Goal: Information Seeking & Learning: Find specific fact

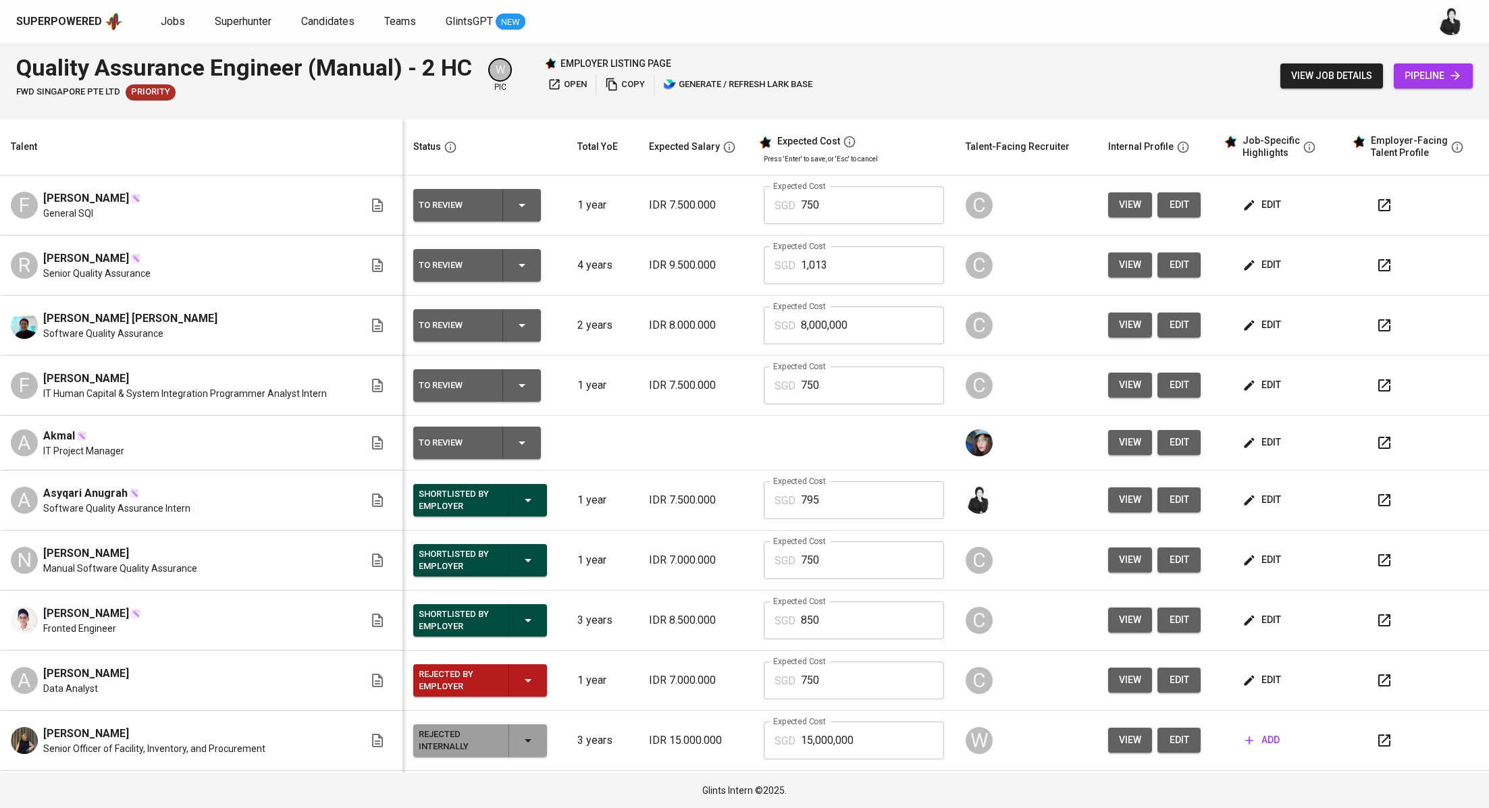
scroll to position [408, 0]
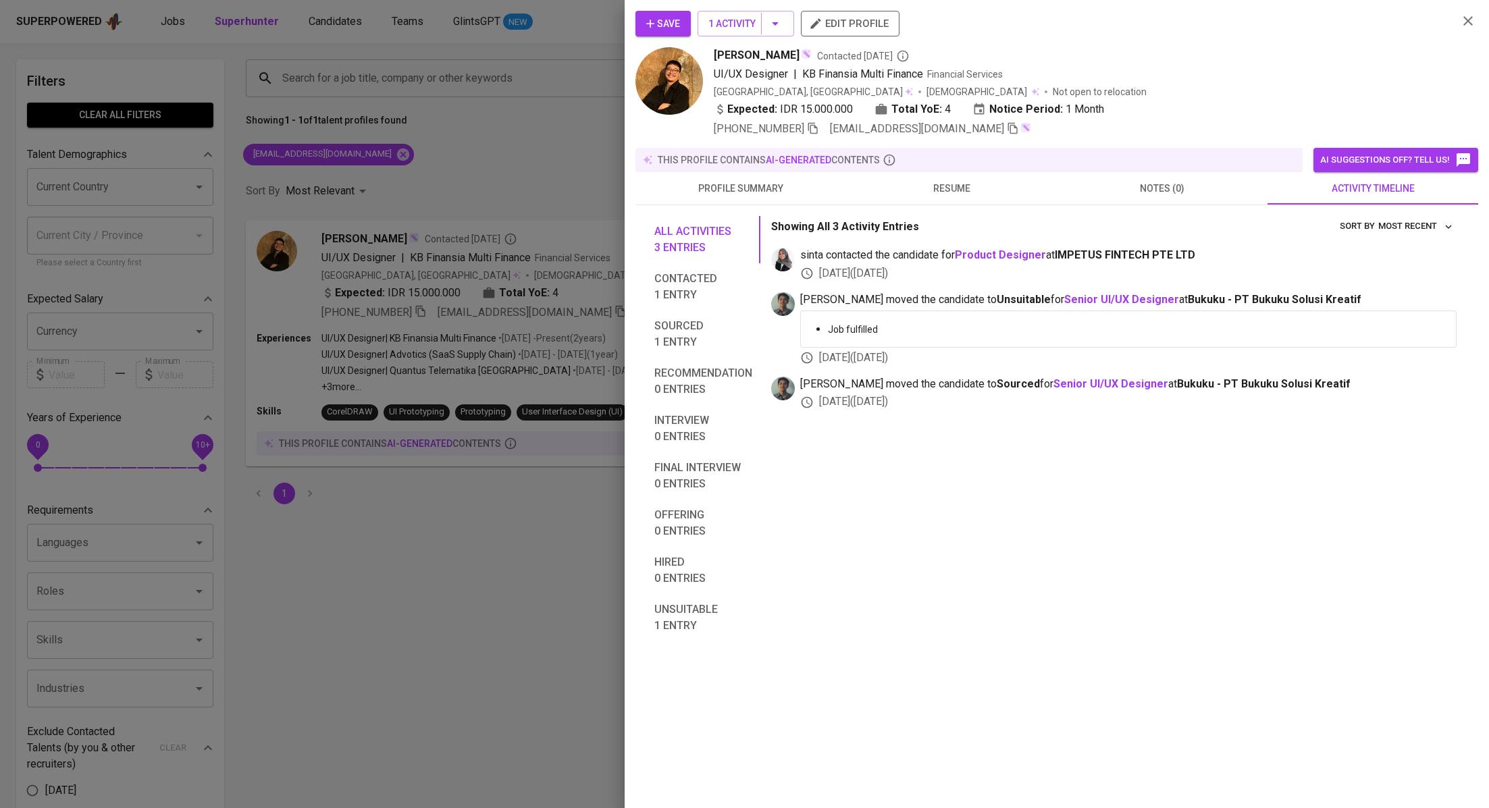
click at [465, 144] on div at bounding box center [744, 404] width 1489 height 808
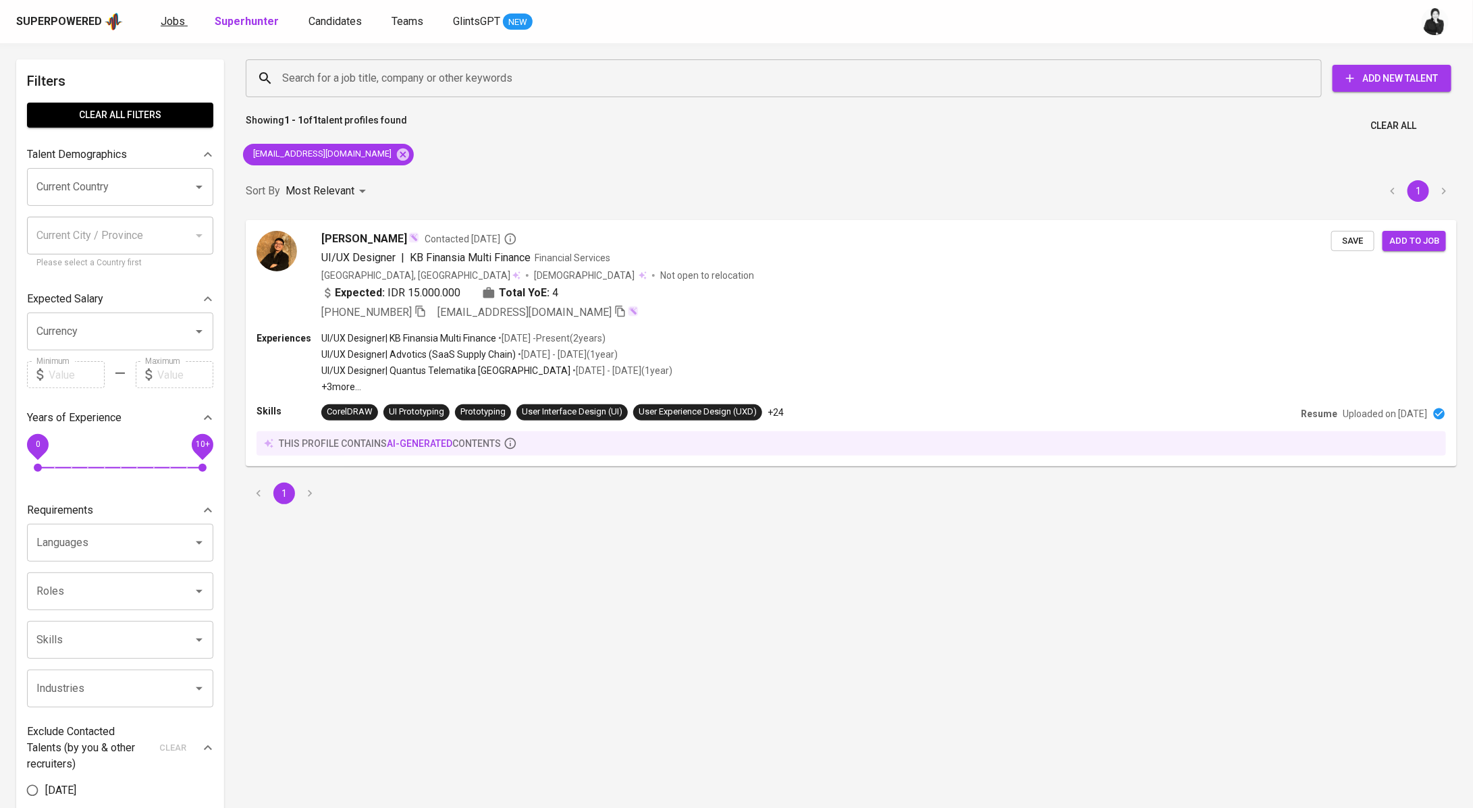
click at [171, 23] on span "Jobs" at bounding box center [173, 21] width 24 height 13
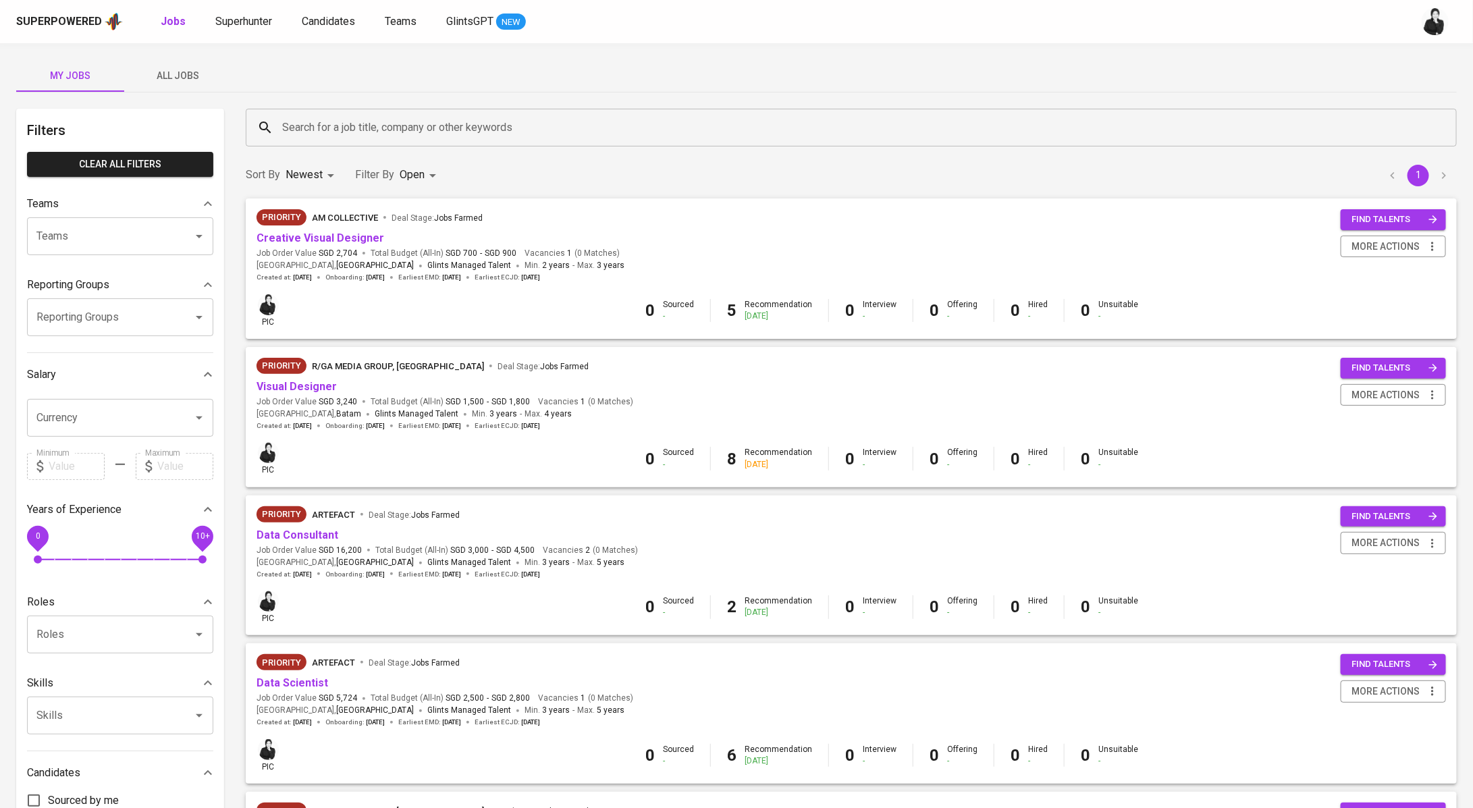
scroll to position [215, 0]
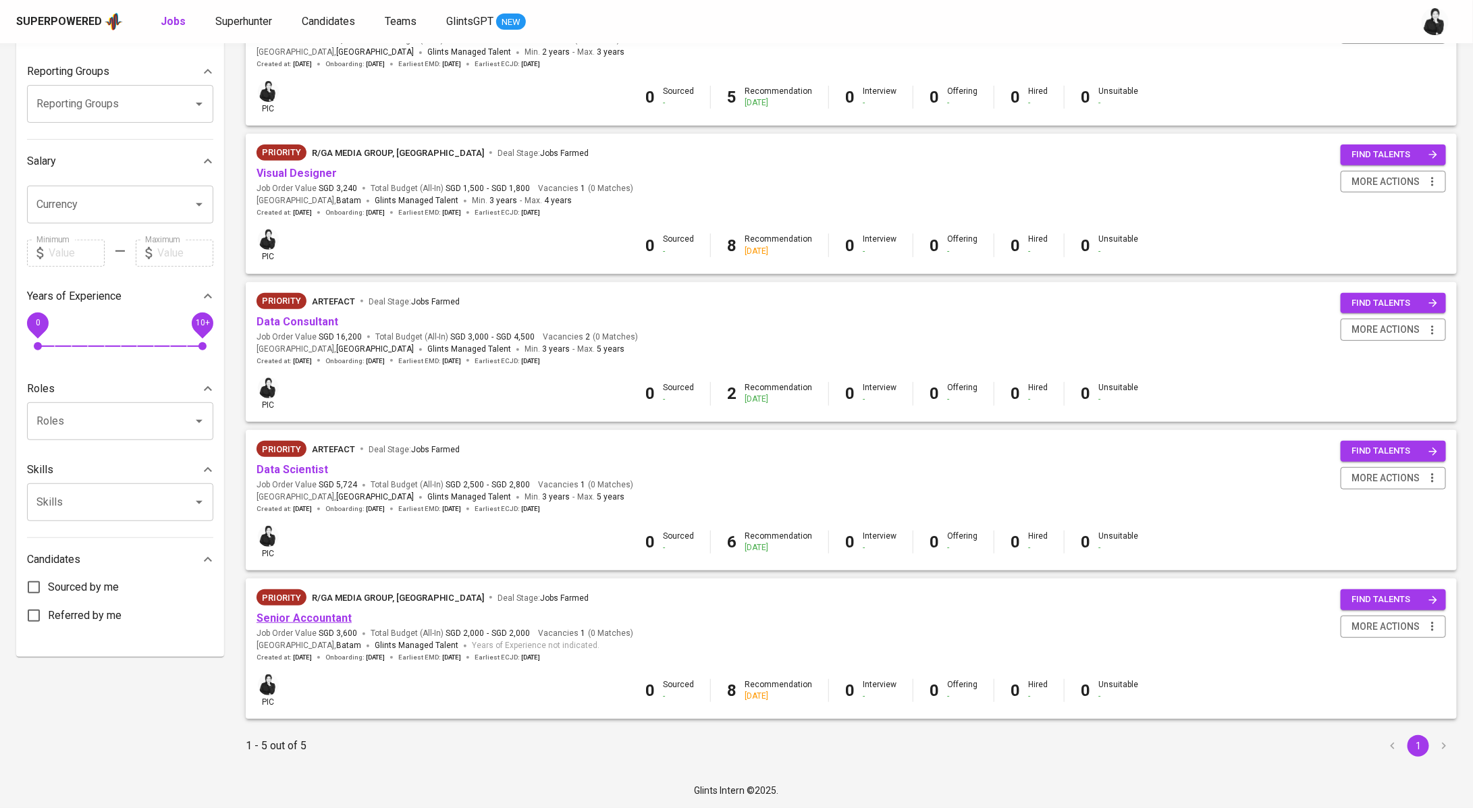
click at [333, 612] on link "Senior Accountant" at bounding box center [304, 618] width 95 height 13
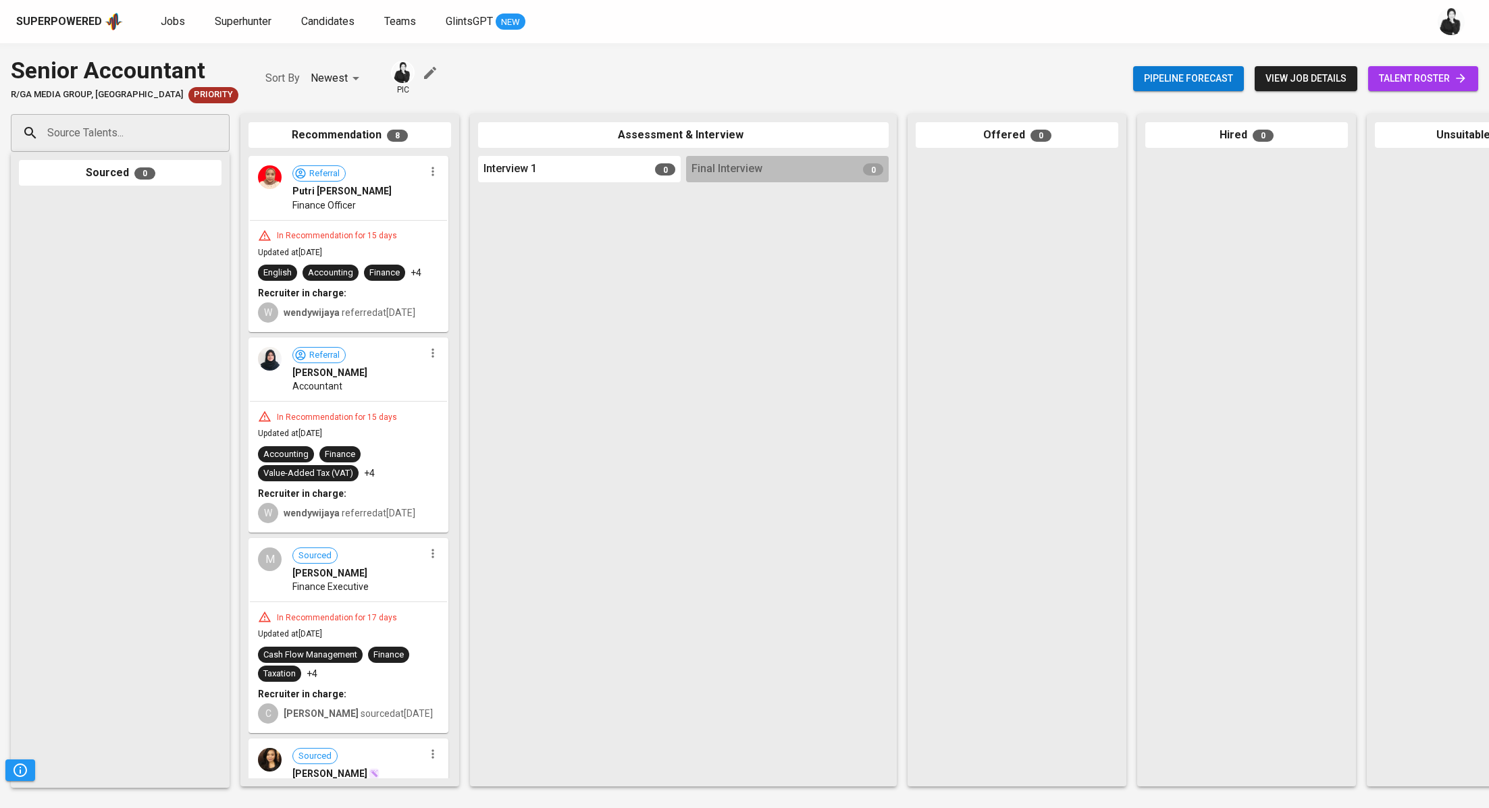
click at [1402, 77] on span "talent roster" at bounding box center [1423, 78] width 88 height 17
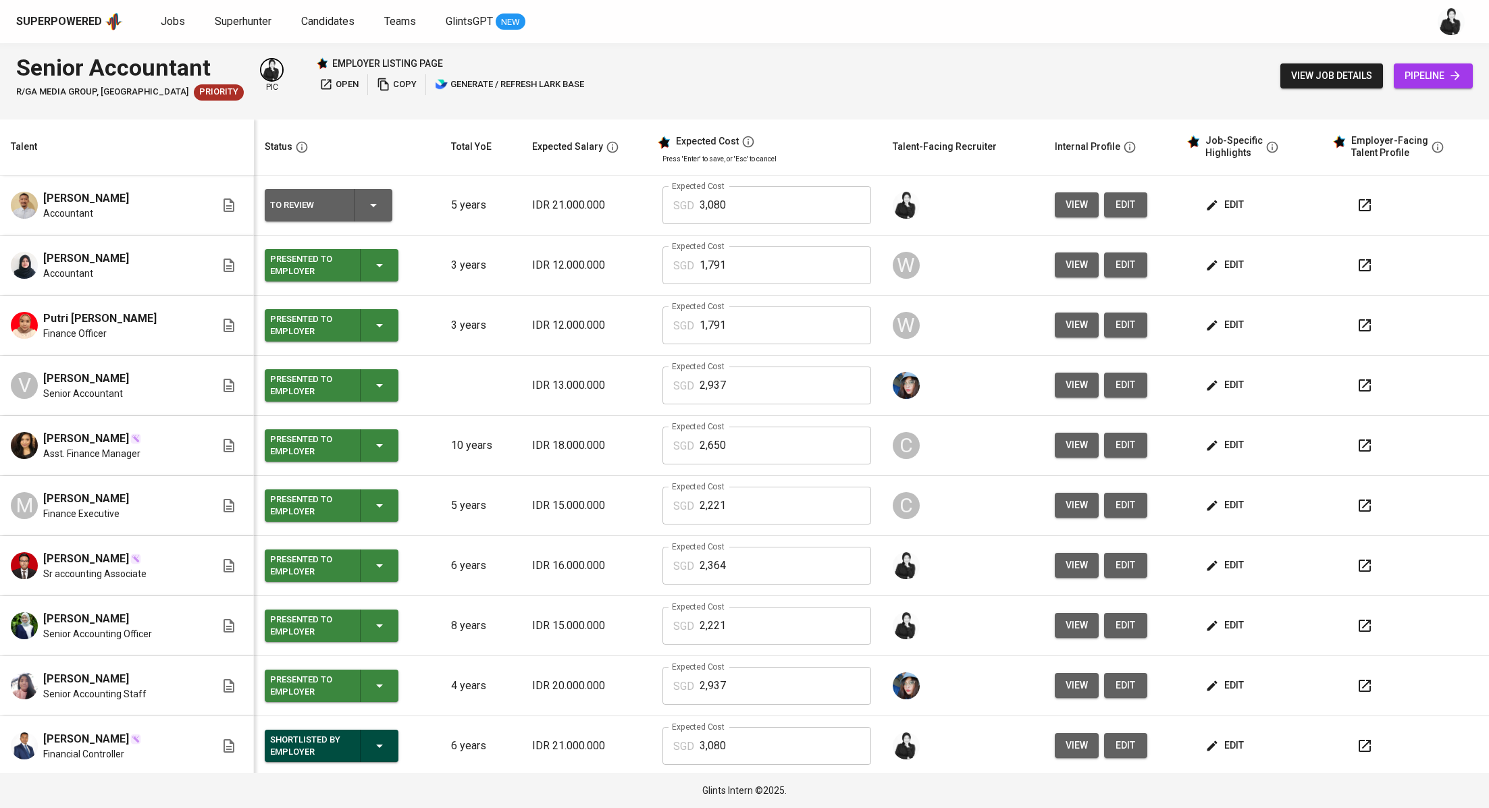
scroll to position [61, 0]
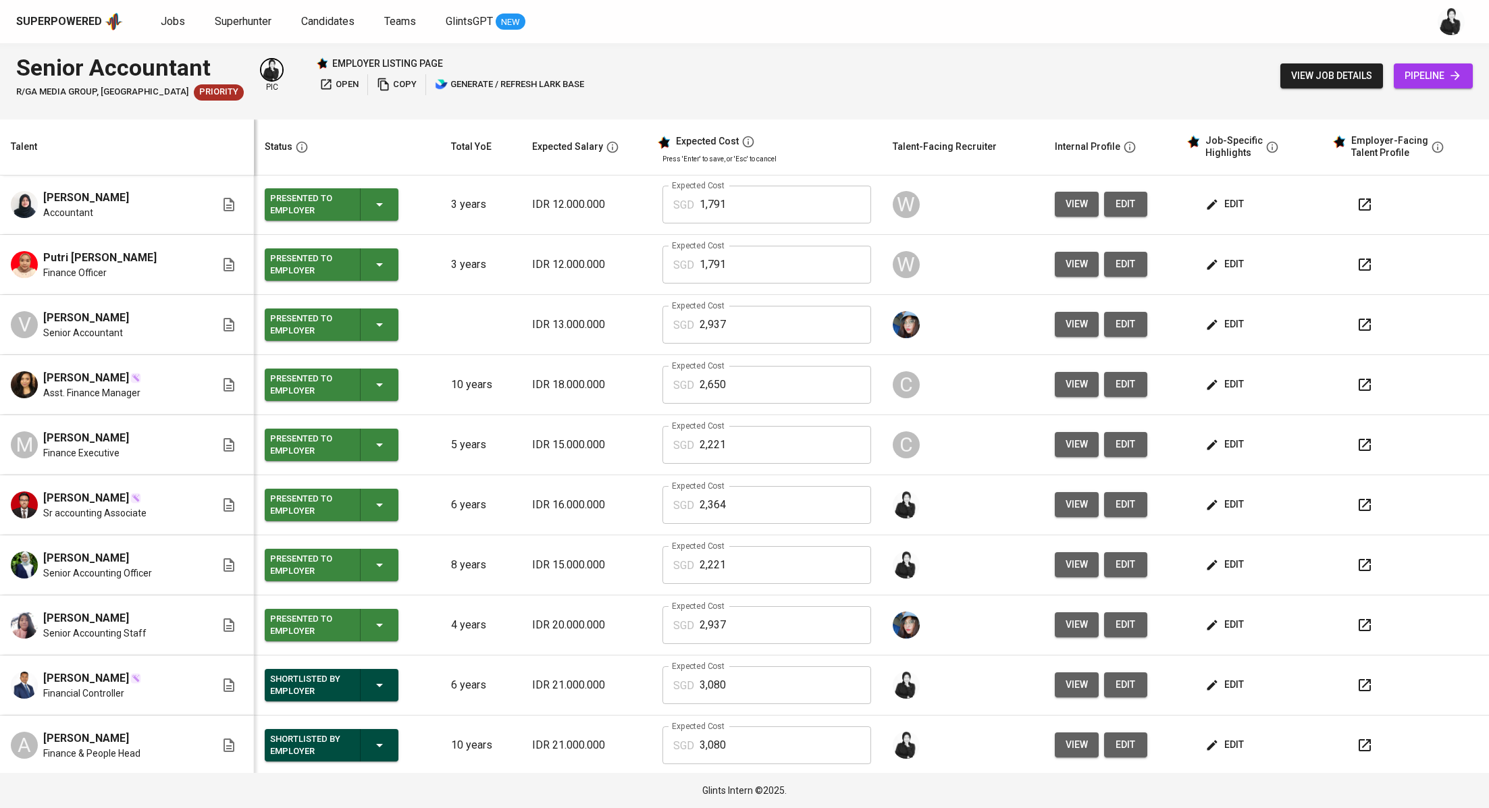
click at [1356, 749] on icon "button" at bounding box center [1364, 745] width 16 height 16
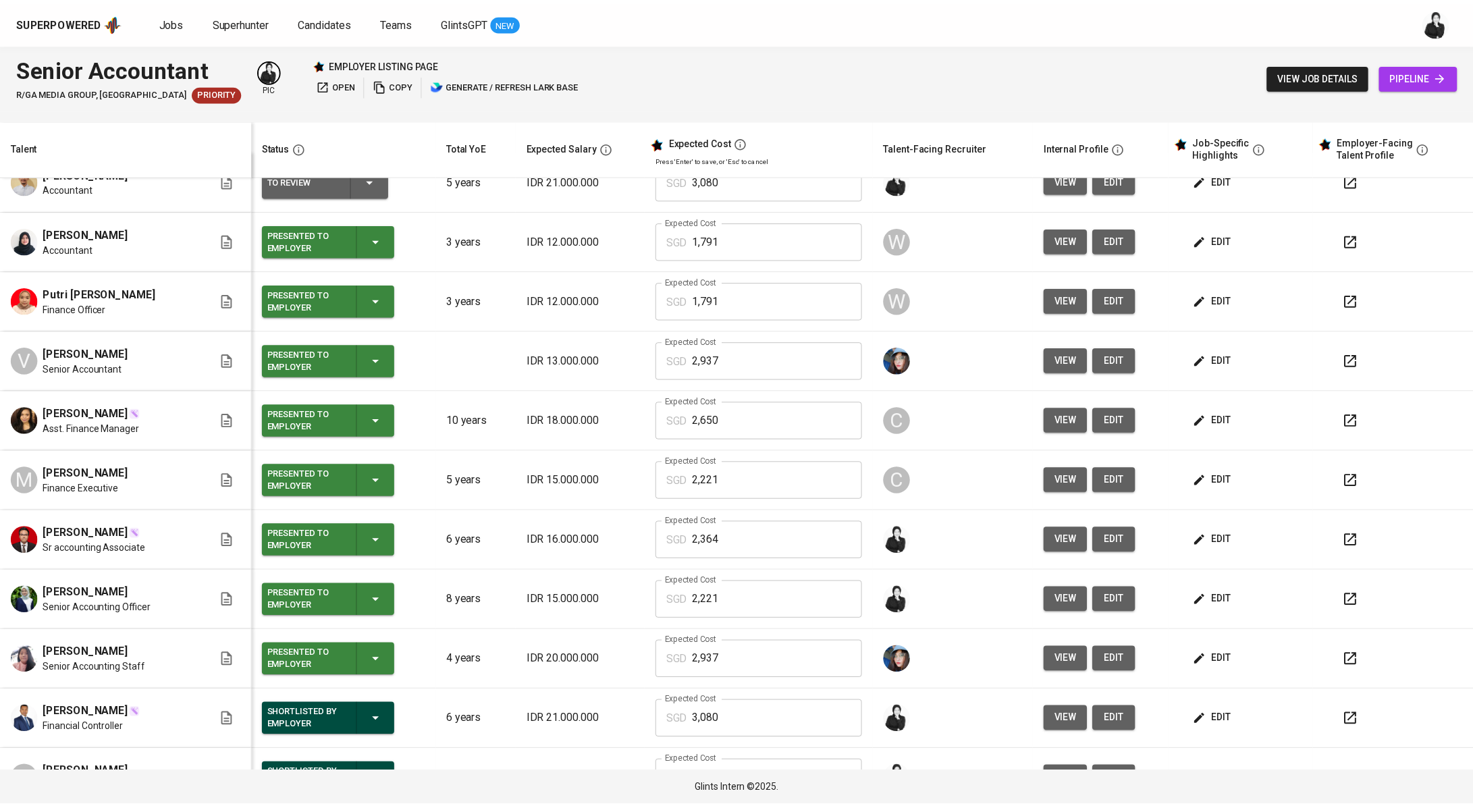
scroll to position [0, 0]
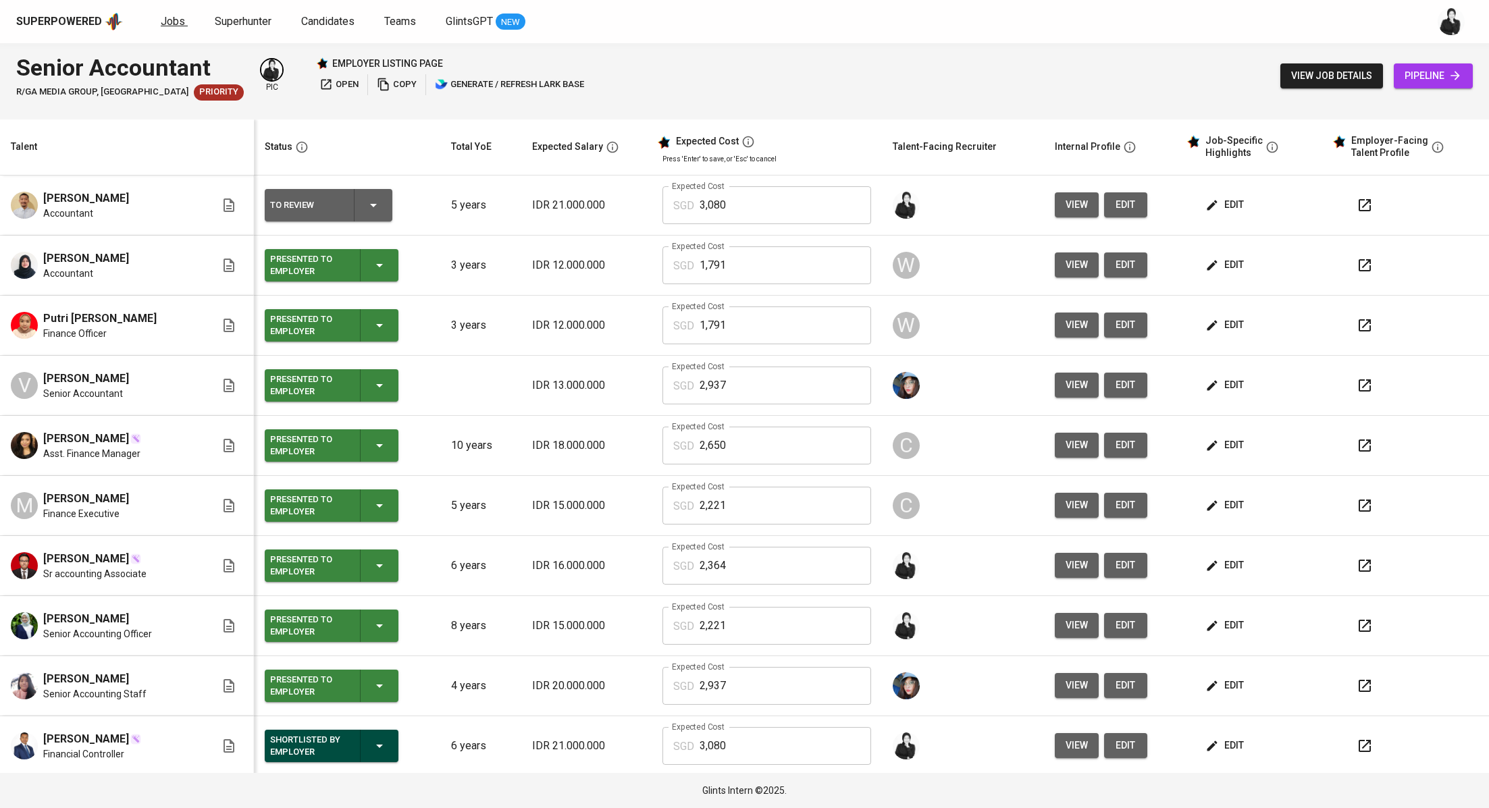
click at [176, 19] on span "Jobs" at bounding box center [173, 21] width 24 height 13
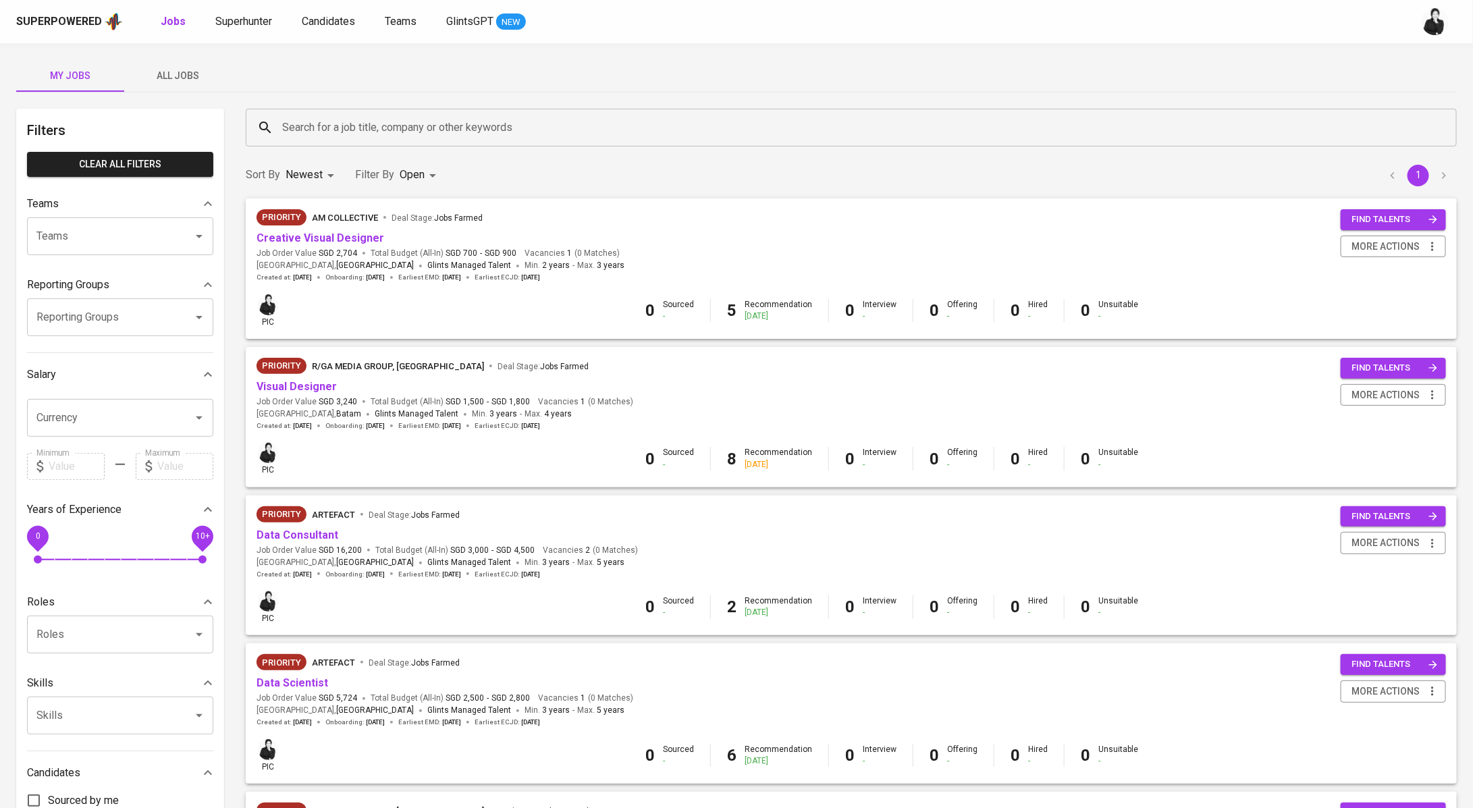
click at [172, 64] on button "All Jobs" at bounding box center [178, 75] width 108 height 32
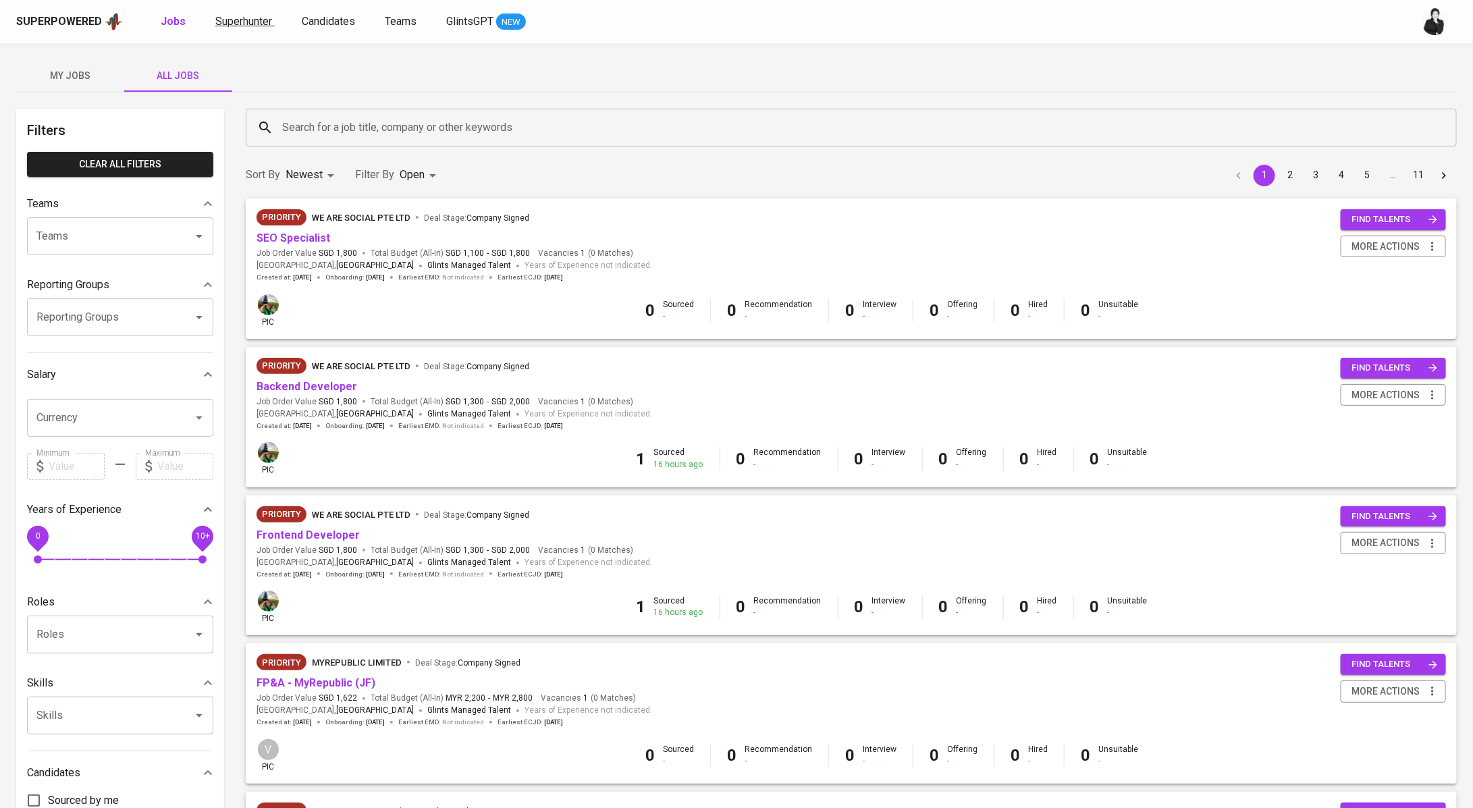
click at [234, 24] on span "Superhunter" at bounding box center [243, 21] width 57 height 13
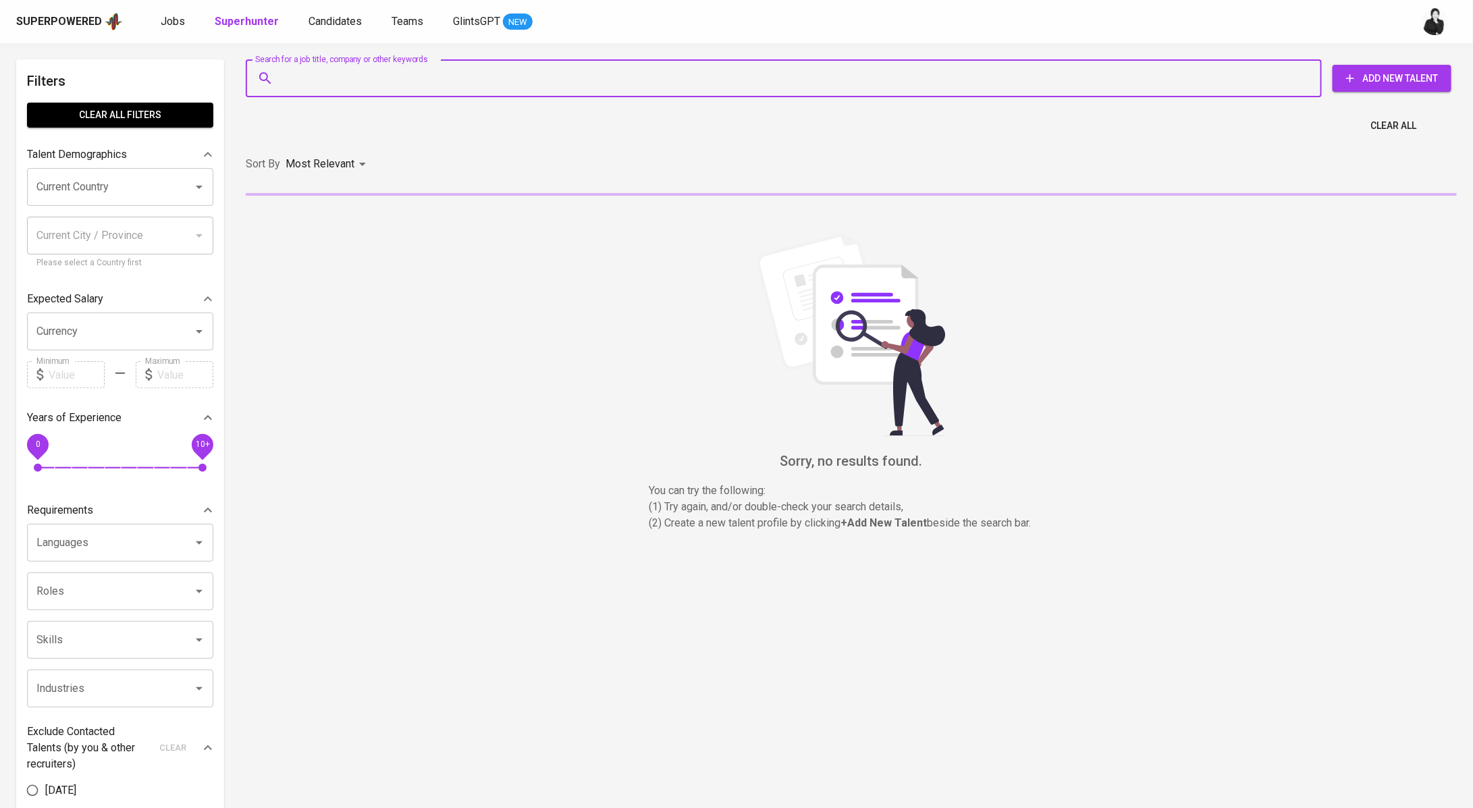
click at [368, 74] on input "Search for a job title, company or other keywords" at bounding box center [787, 78] width 1017 height 26
paste input "[EMAIL_ADDRESS][DOMAIN_NAME]"
type input "[EMAIL_ADDRESS][DOMAIN_NAME]"
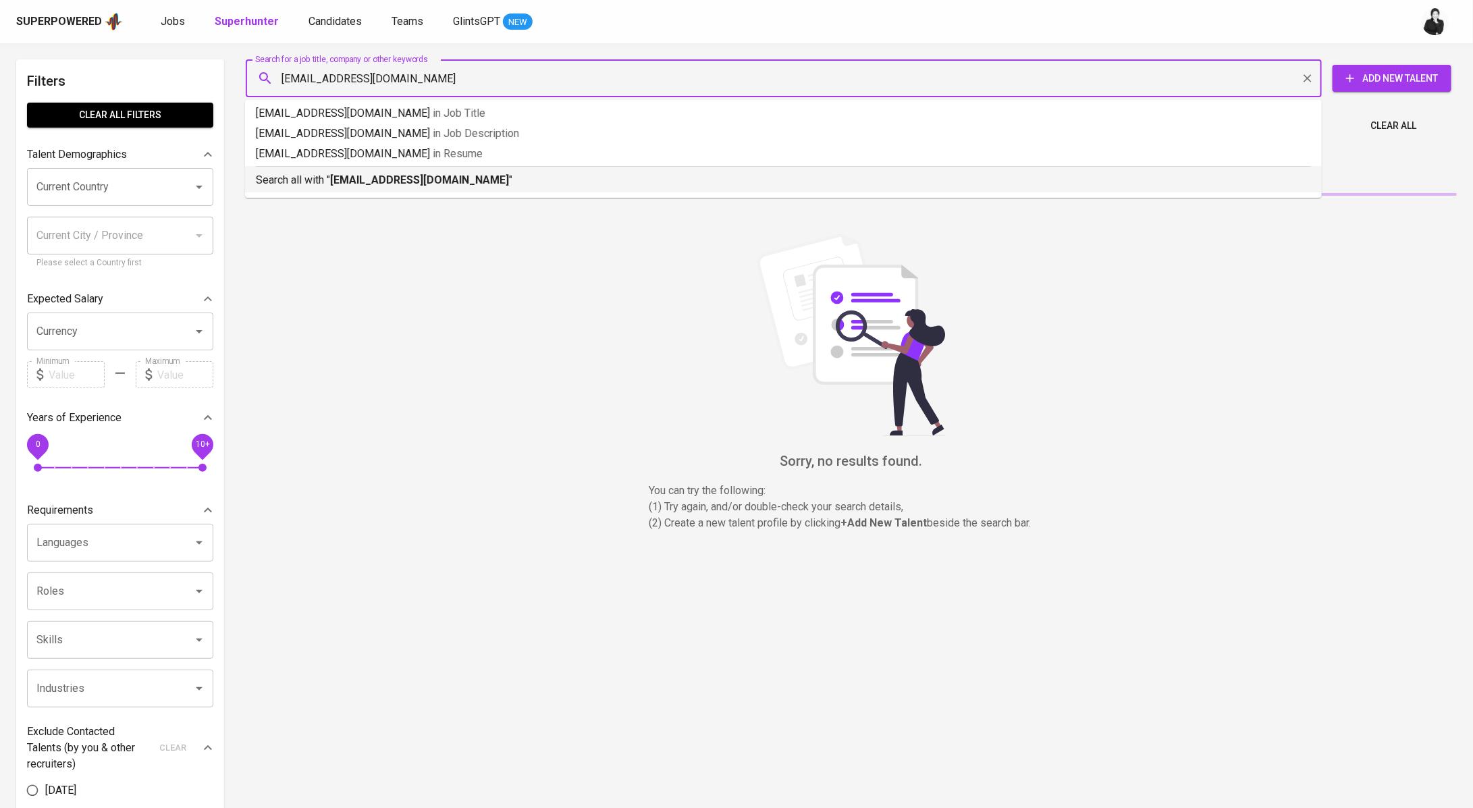
click at [388, 194] on ul "[EMAIL_ADDRESS][DOMAIN_NAME] in Job Title [EMAIL_ADDRESS][DOMAIN_NAME] in Job D…" at bounding box center [783, 149] width 1077 height 98
click at [390, 184] on b "[EMAIL_ADDRESS][DOMAIN_NAME]" at bounding box center [419, 180] width 179 height 13
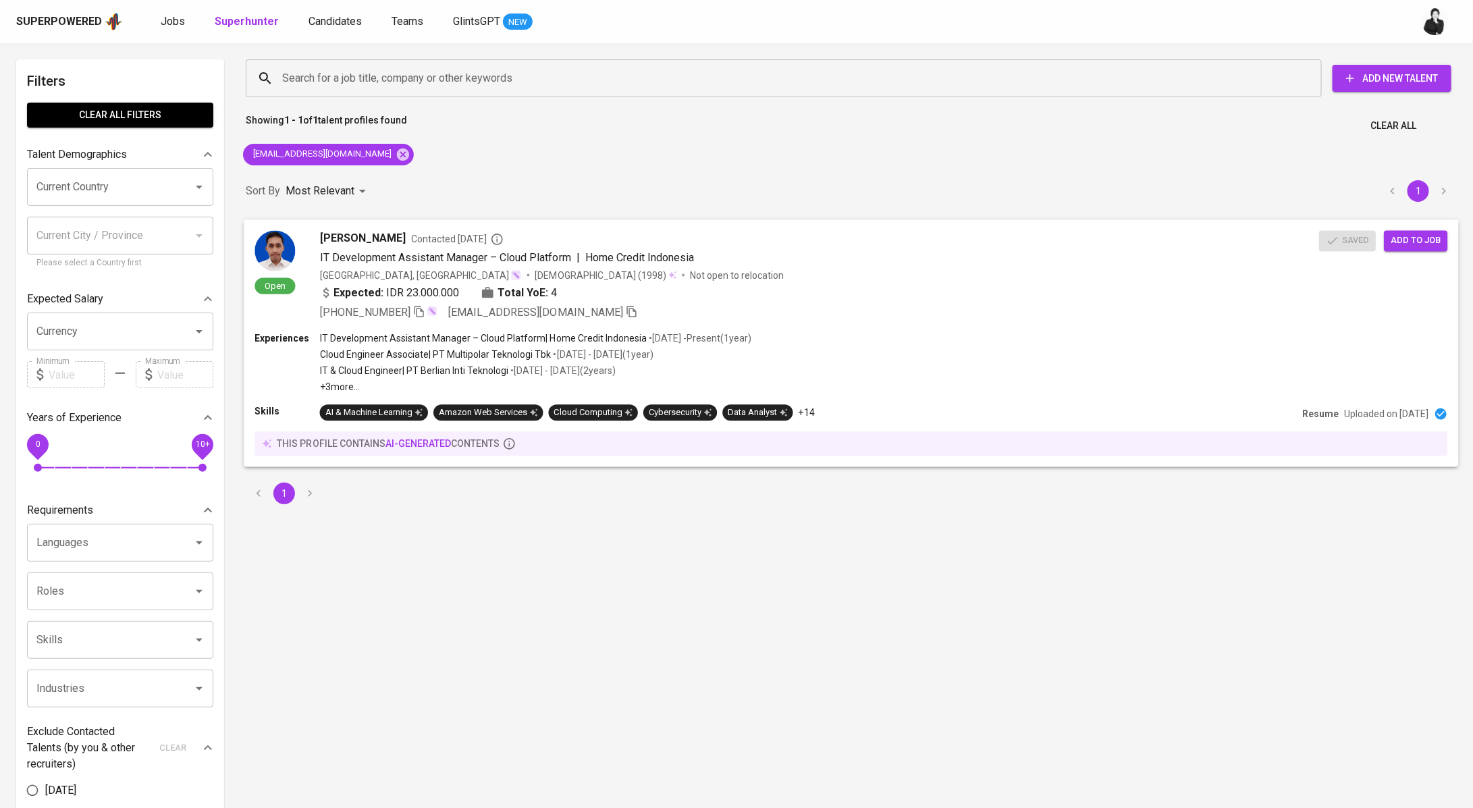
click at [400, 238] on span "[PERSON_NAME]" at bounding box center [363, 238] width 86 height 16
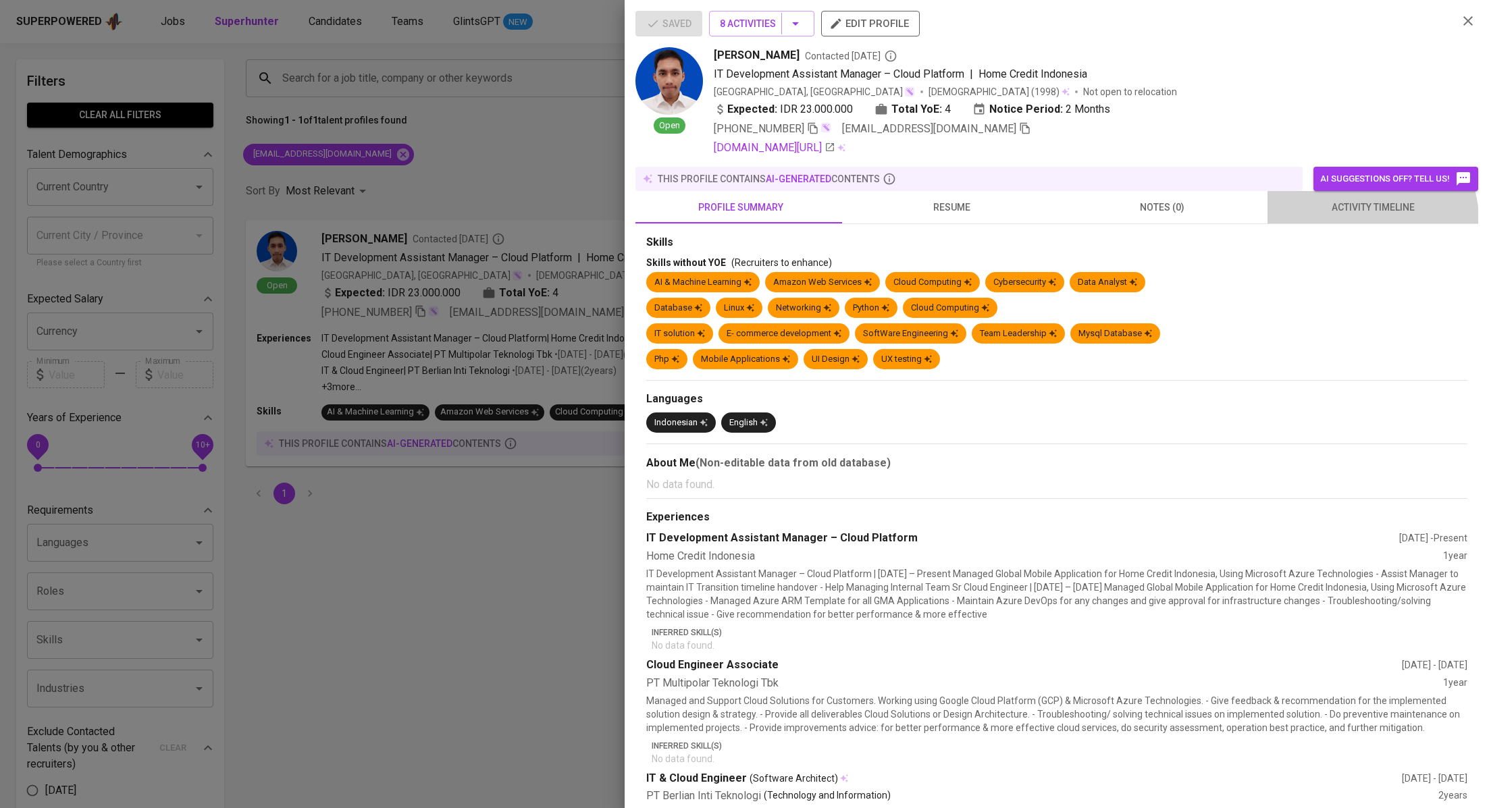
click at [1357, 219] on button "activity timeline" at bounding box center [1372, 207] width 211 height 32
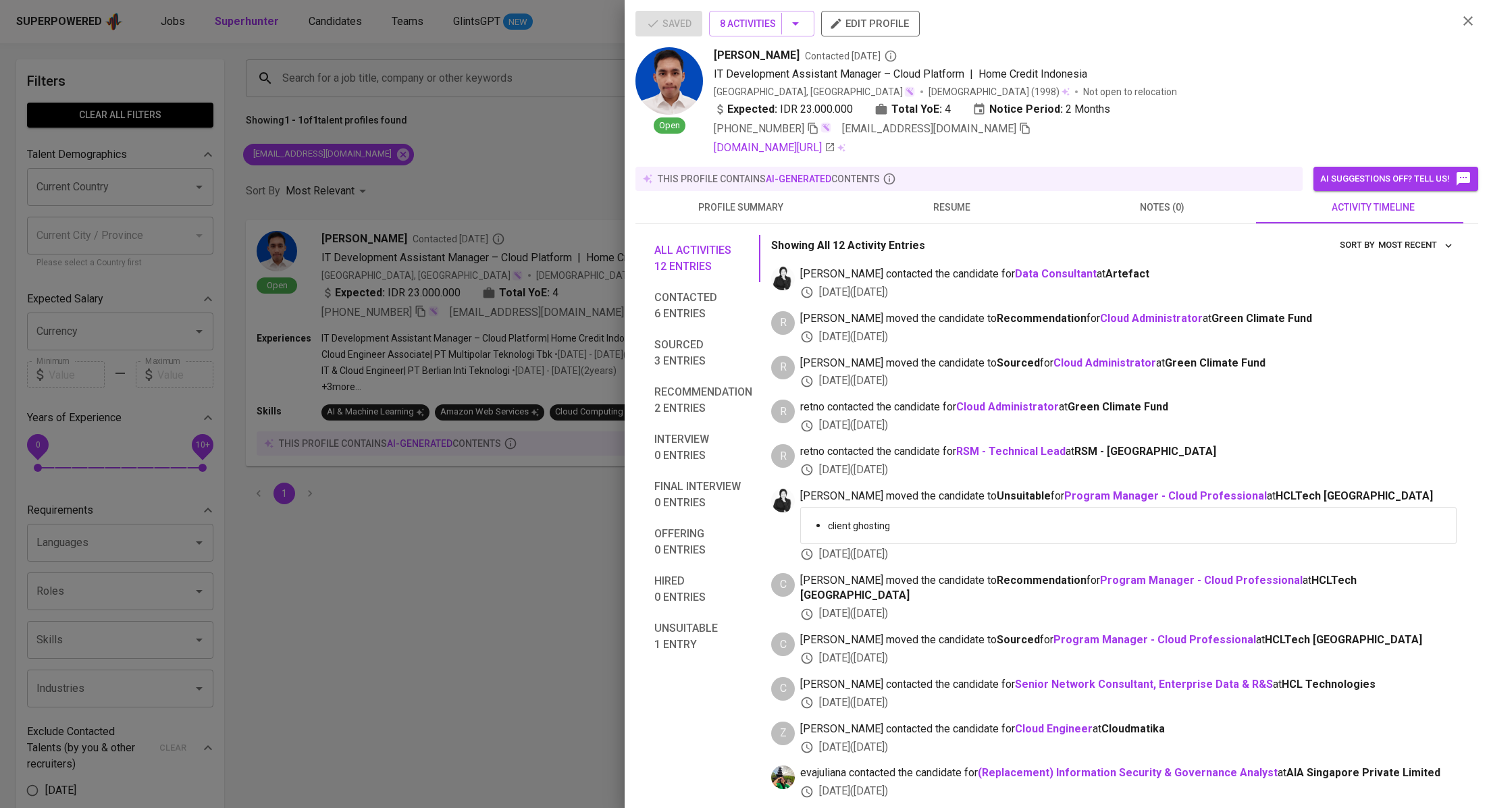
click at [484, 531] on div at bounding box center [744, 404] width 1489 height 808
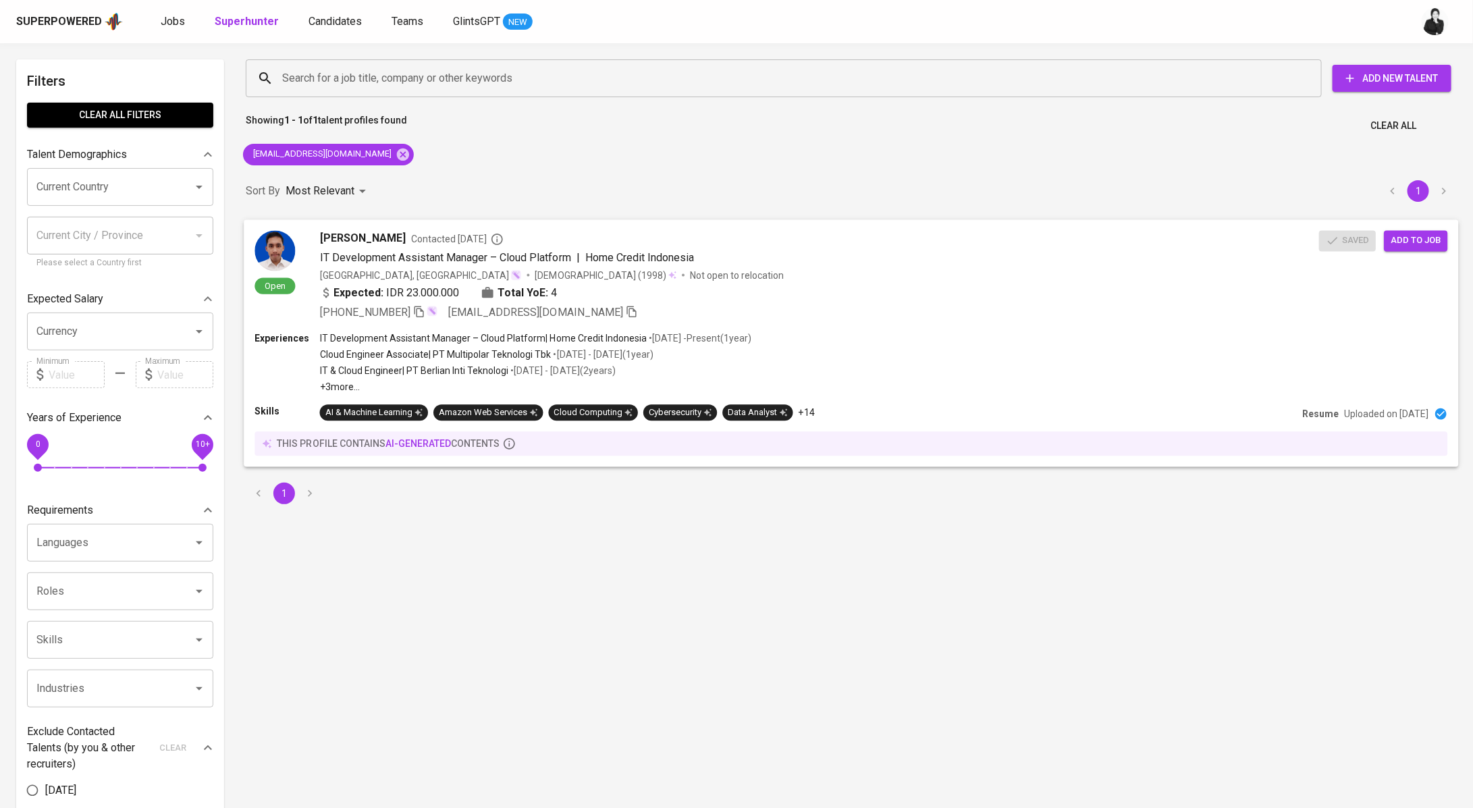
click at [406, 237] on span "[PERSON_NAME]" at bounding box center [363, 238] width 86 height 16
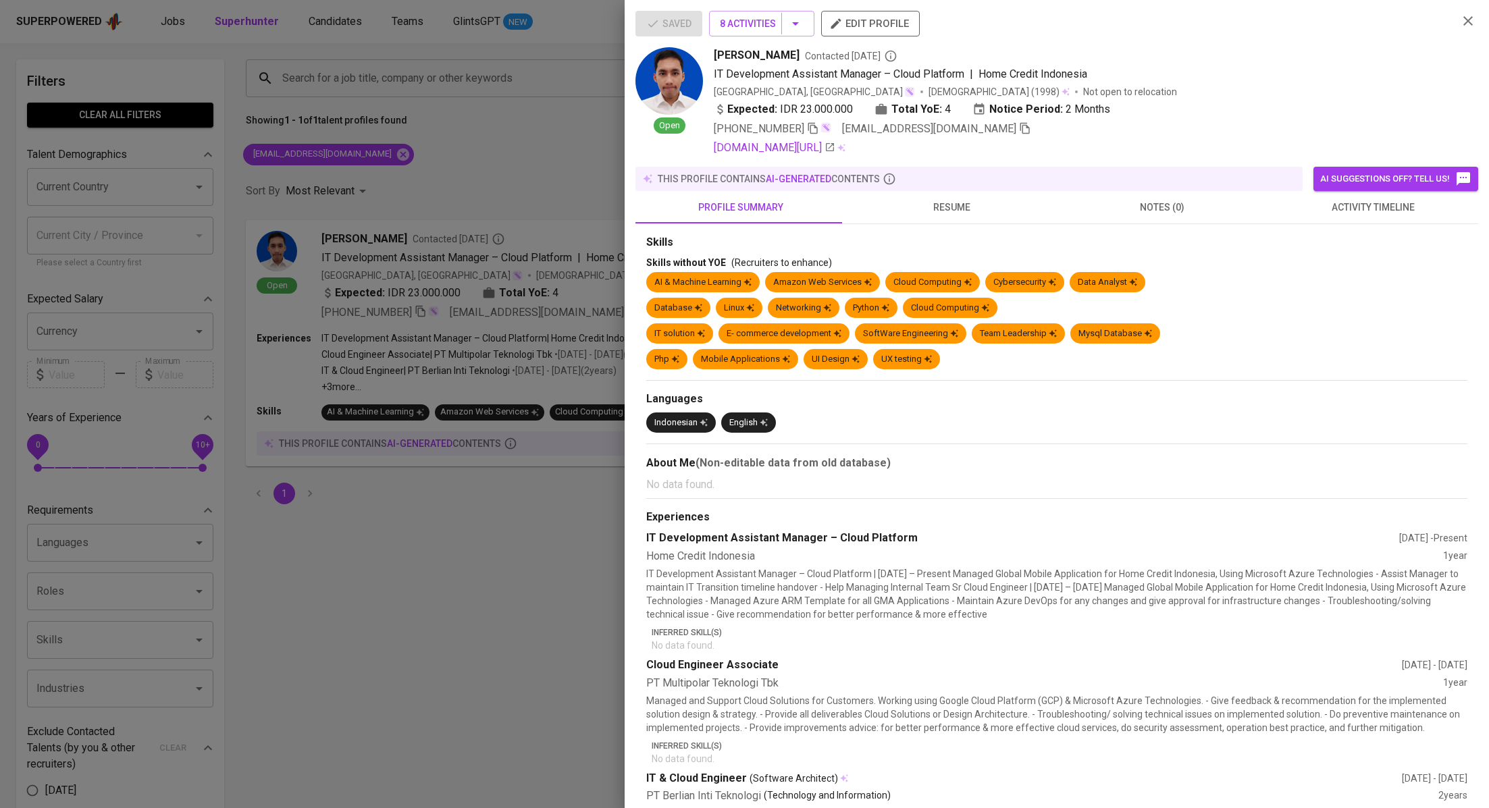
click at [1365, 208] on span "activity timeline" at bounding box center [1372, 207] width 194 height 17
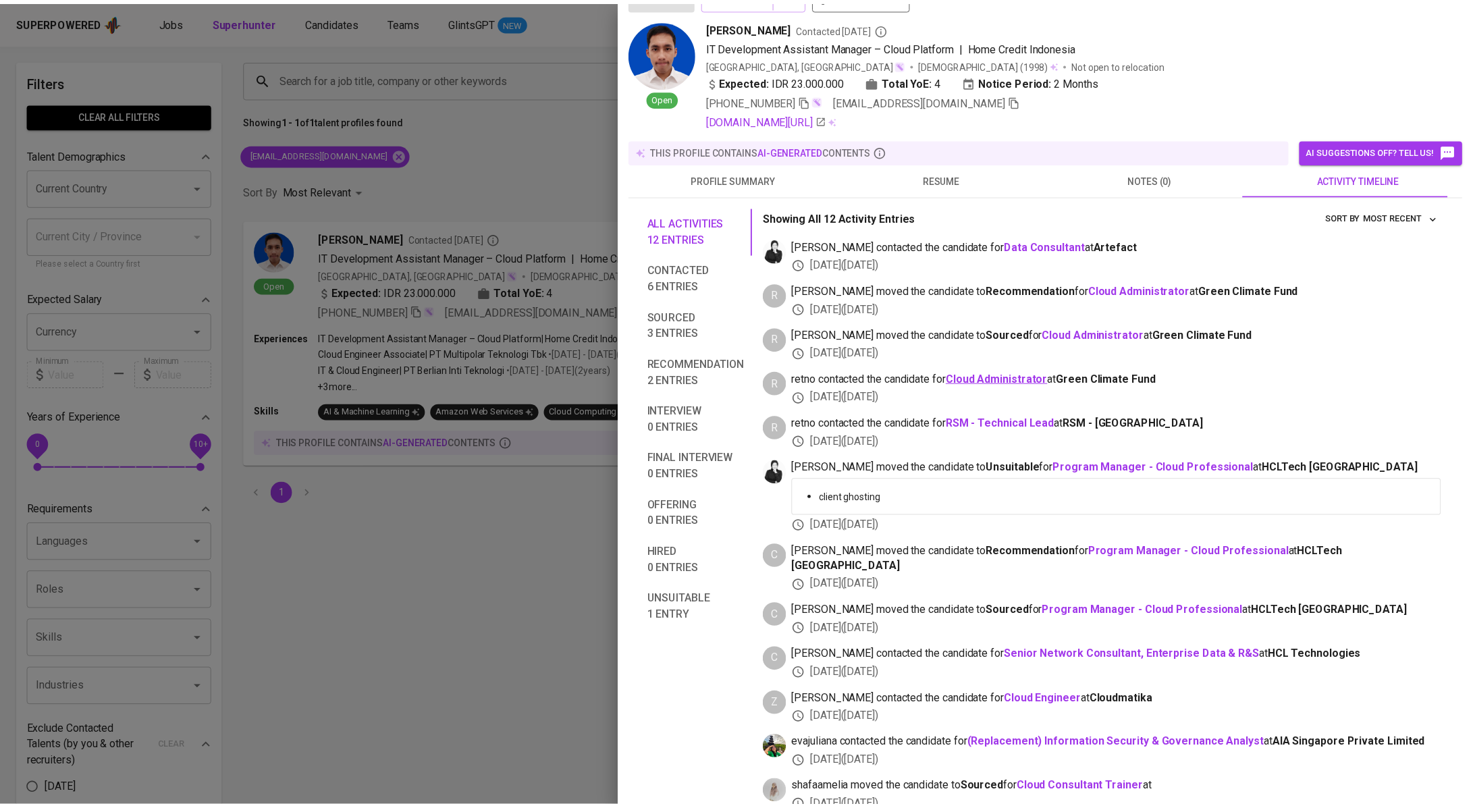
scroll to position [30, 0]
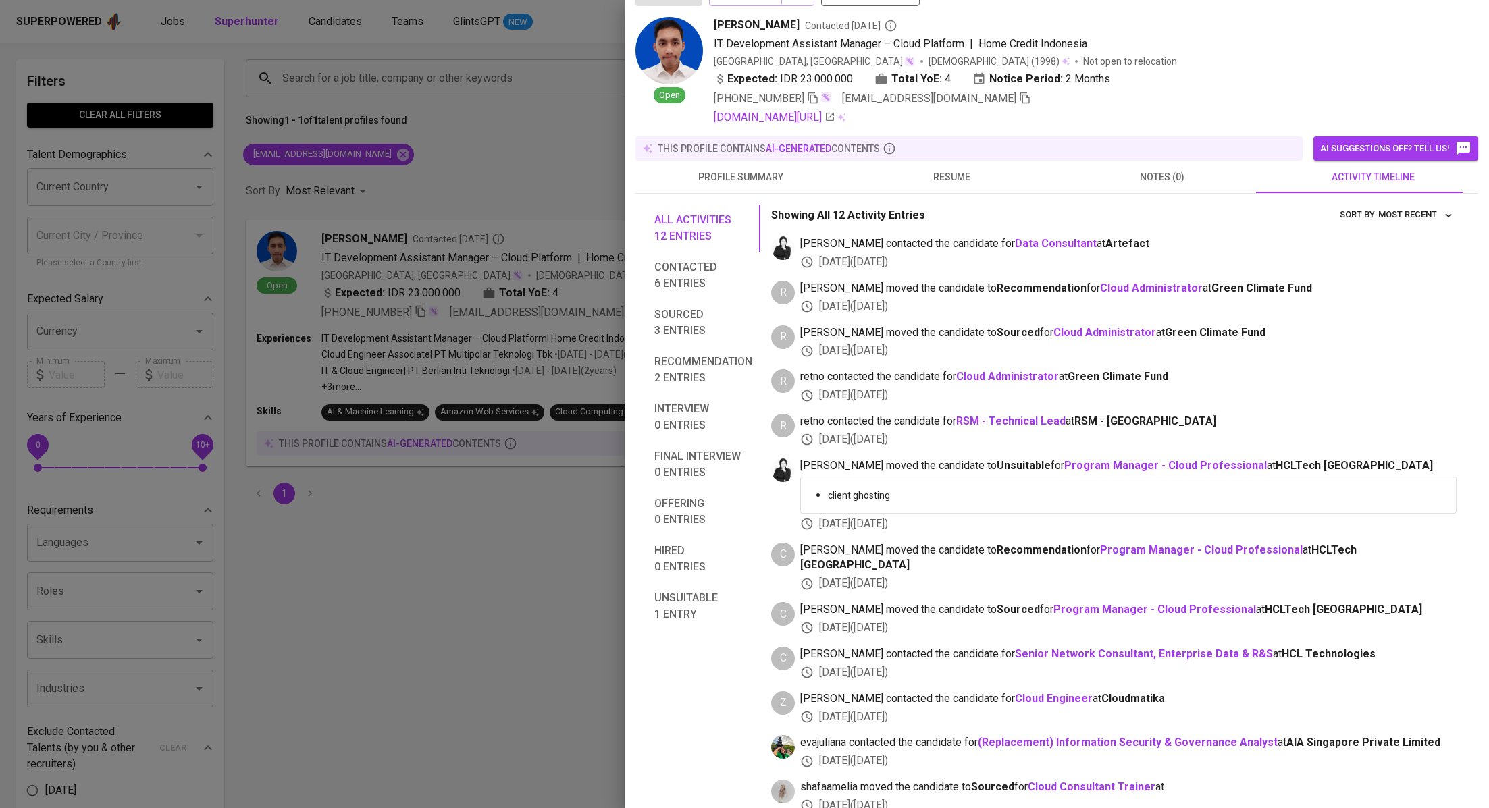
click at [546, 614] on div at bounding box center [744, 404] width 1489 height 808
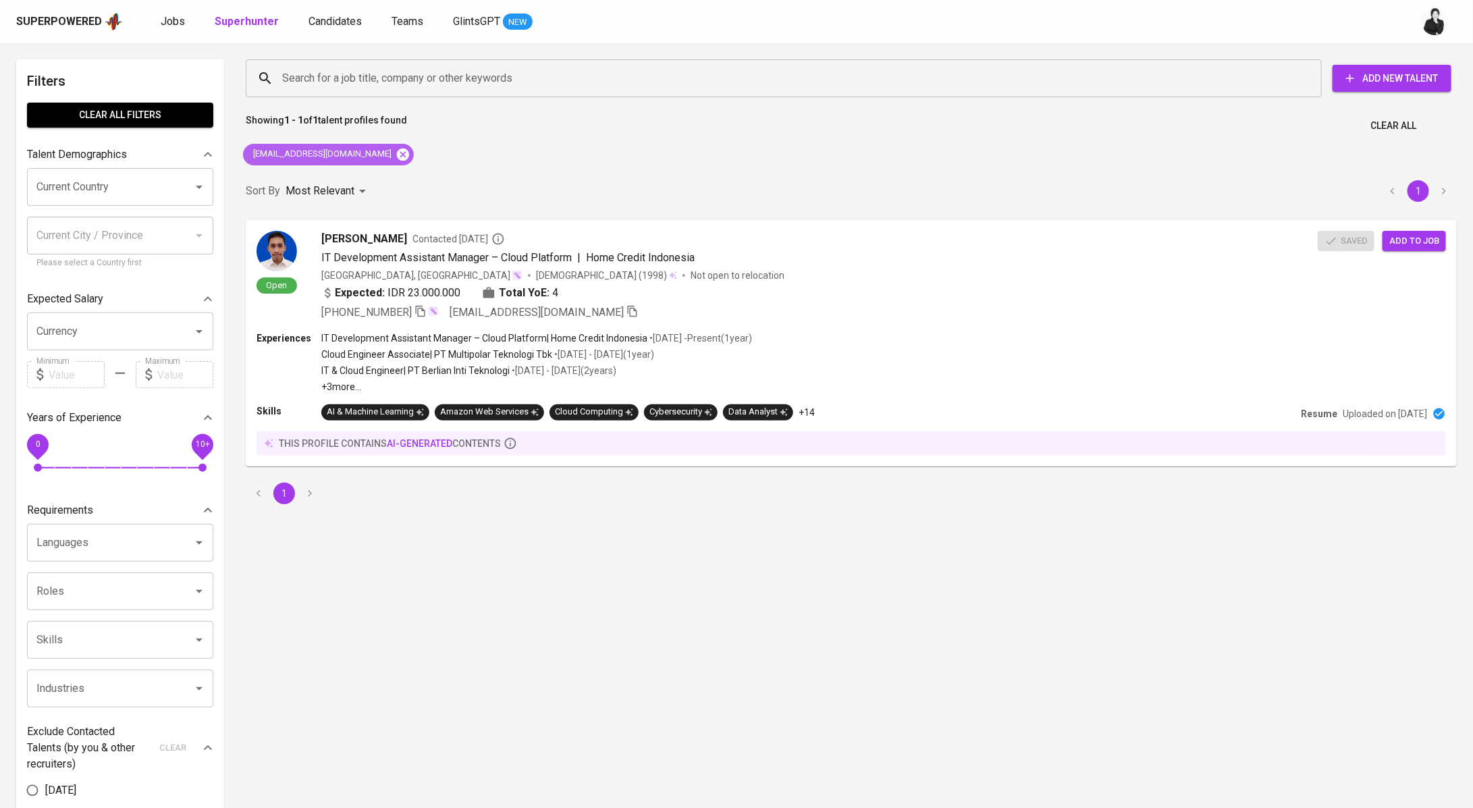
click at [397, 156] on icon at bounding box center [403, 154] width 12 height 12
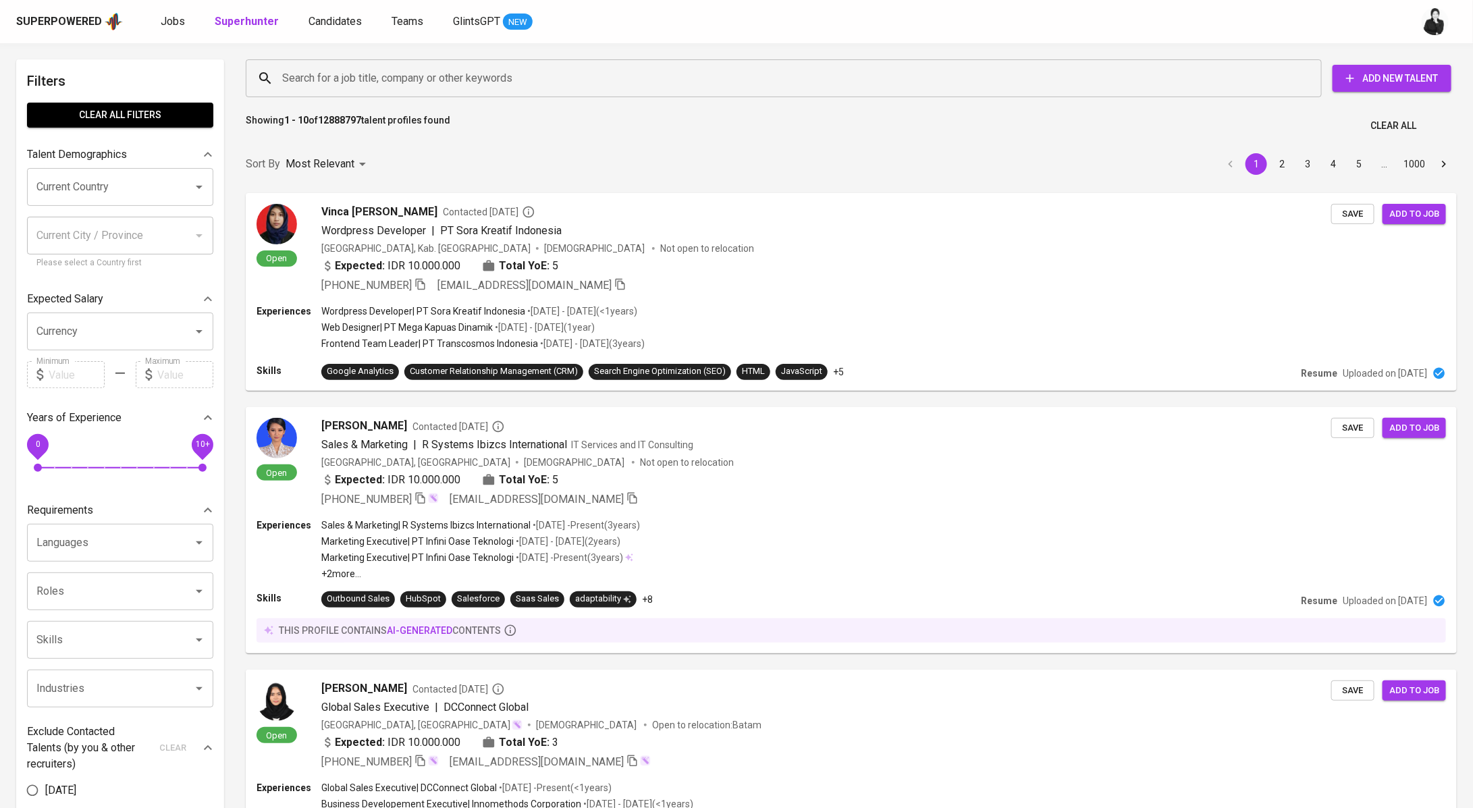
click at [425, 69] on input "Search for a job title, company or other keywords" at bounding box center [787, 78] width 1017 height 26
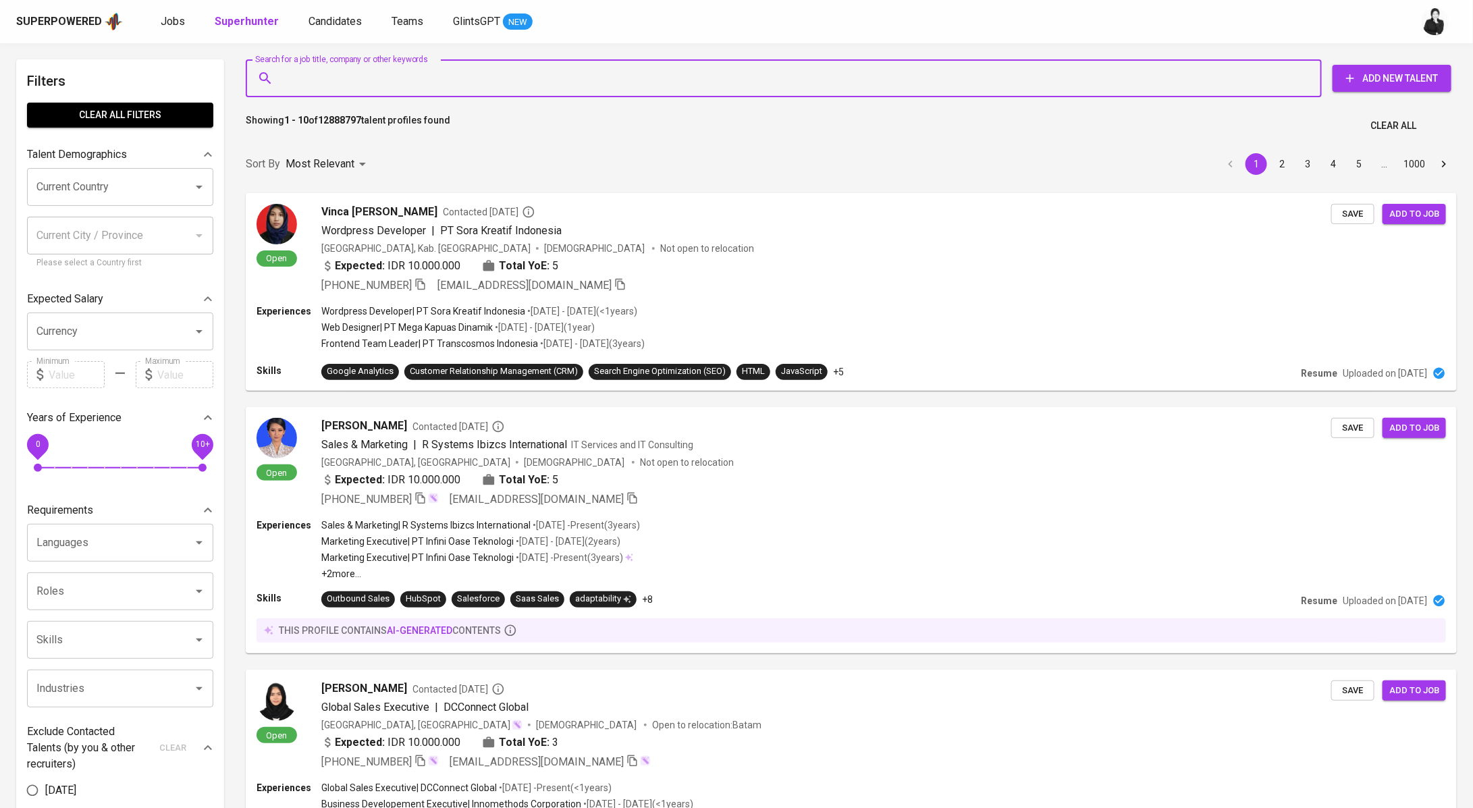
paste input "[EMAIL_ADDRESS][DOMAIN_NAME]"
type input "[EMAIL_ADDRESS][DOMAIN_NAME]"
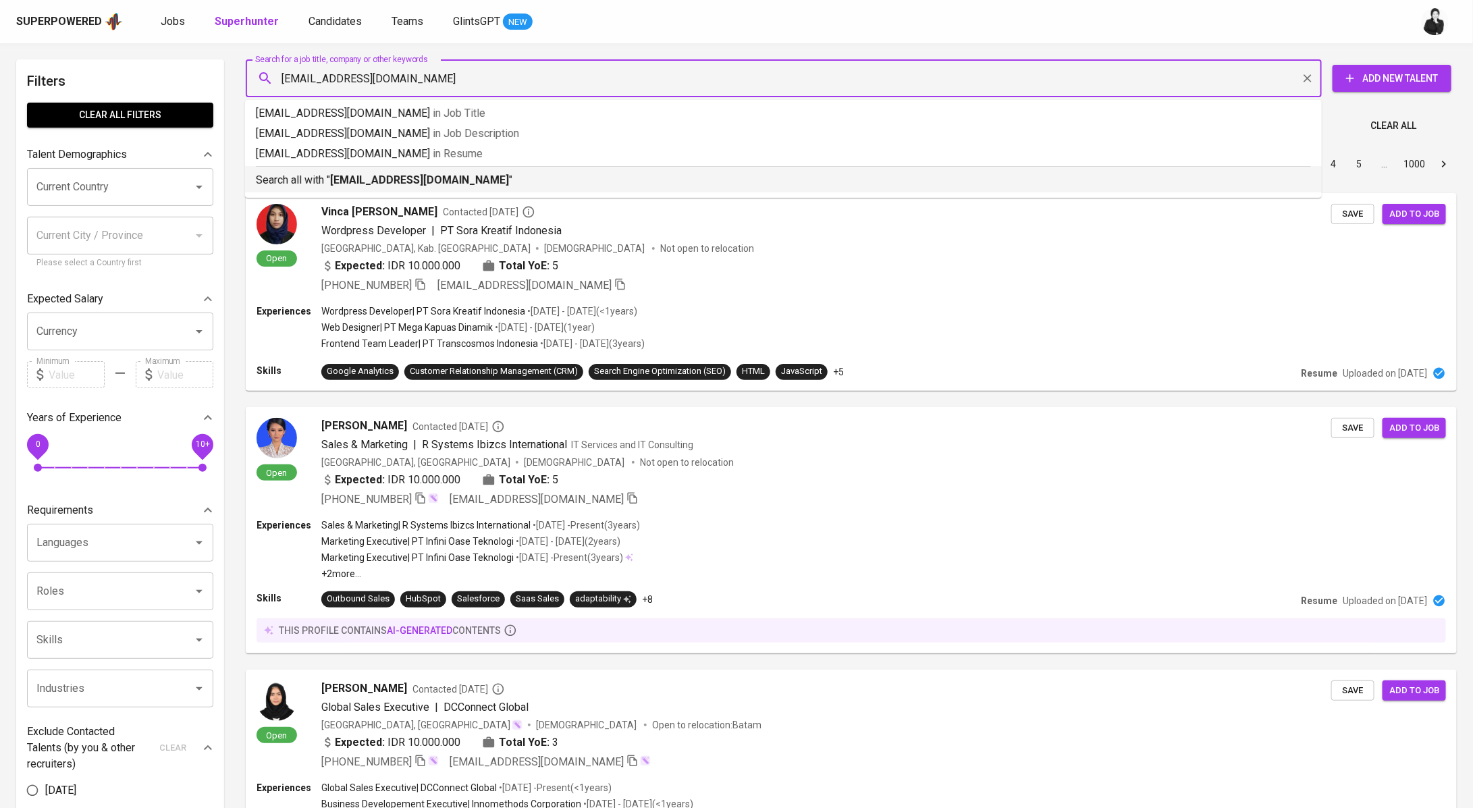
click at [477, 169] on div "Search all with " [EMAIL_ADDRESS][DOMAIN_NAME] "" at bounding box center [783, 177] width 1055 height 22
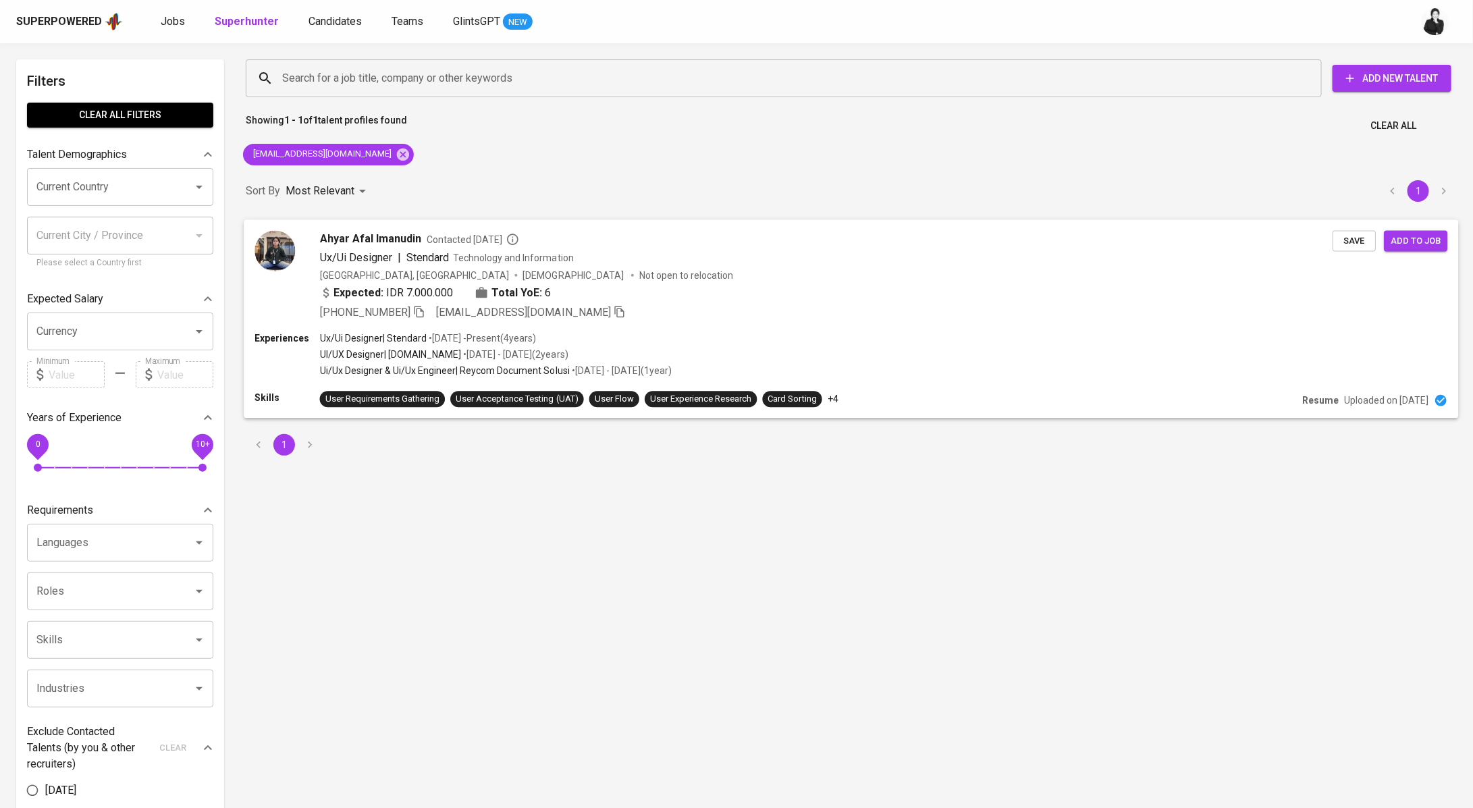
click at [410, 236] on span "Ahyar Afal Imanudin" at bounding box center [370, 238] width 101 height 16
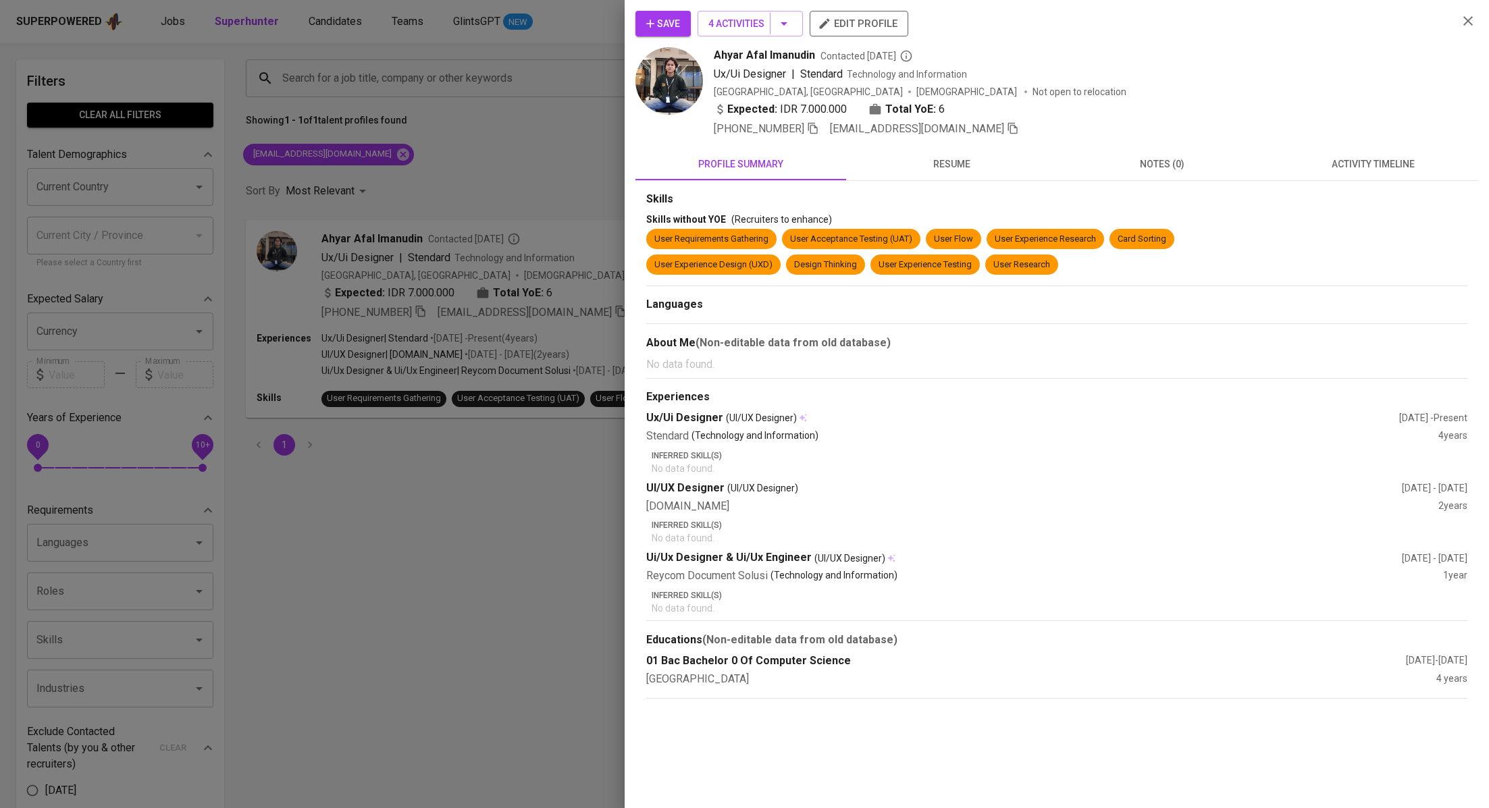
click at [1373, 153] on button "activity timeline" at bounding box center [1372, 164] width 211 height 32
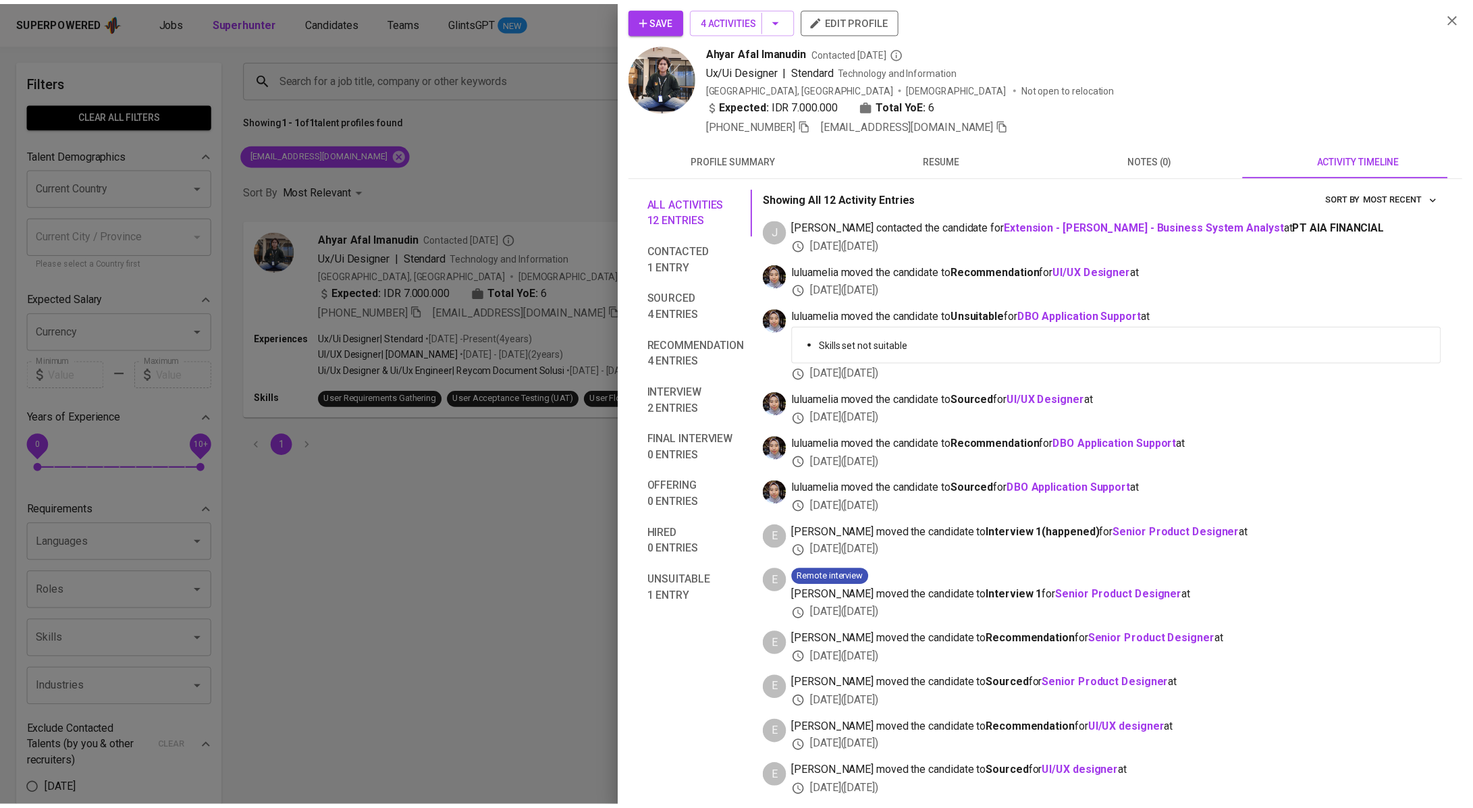
scroll to position [6, 0]
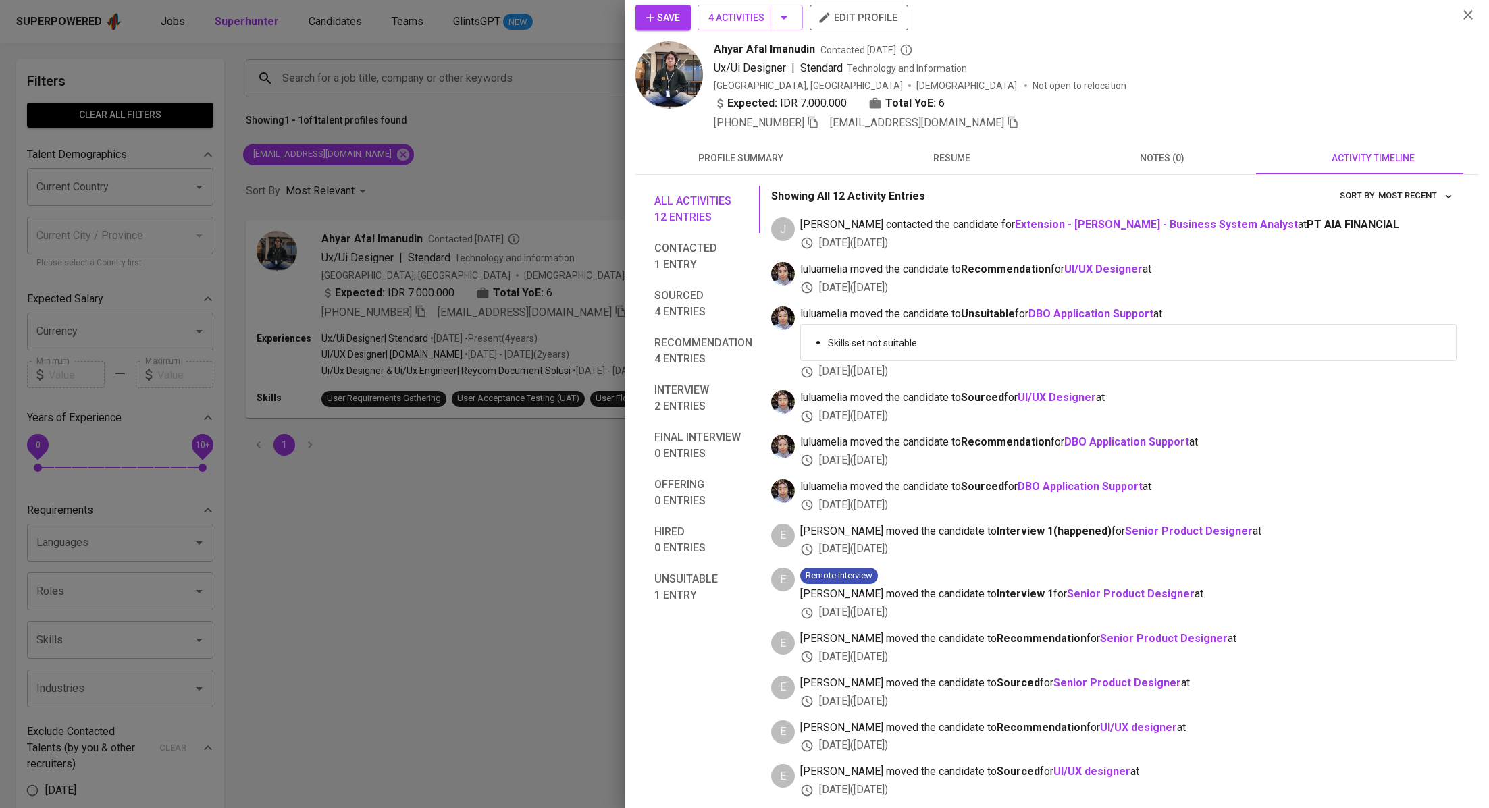
click at [469, 171] on div at bounding box center [744, 404] width 1489 height 808
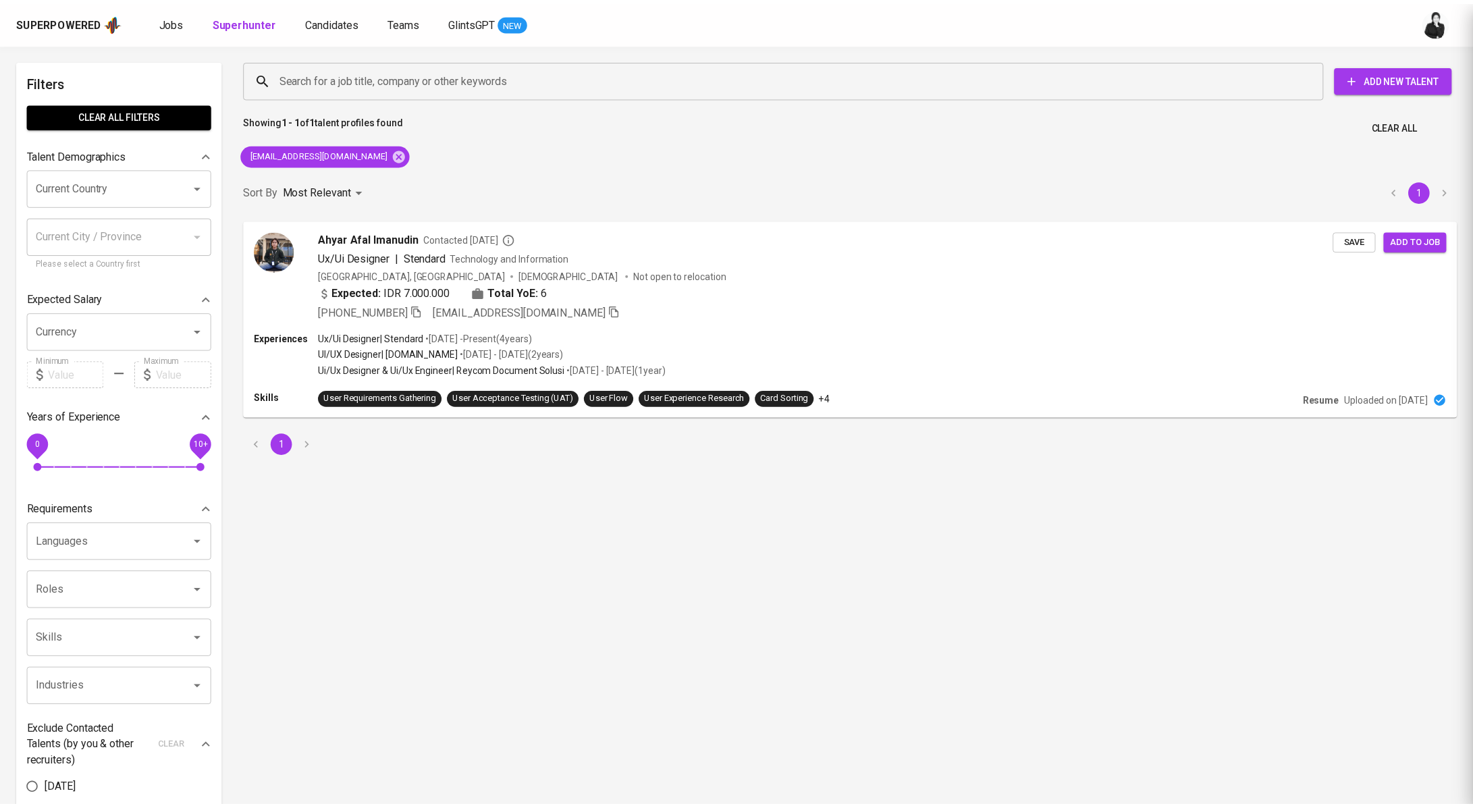
scroll to position [0, 0]
